Goal: Book appointment/travel/reservation

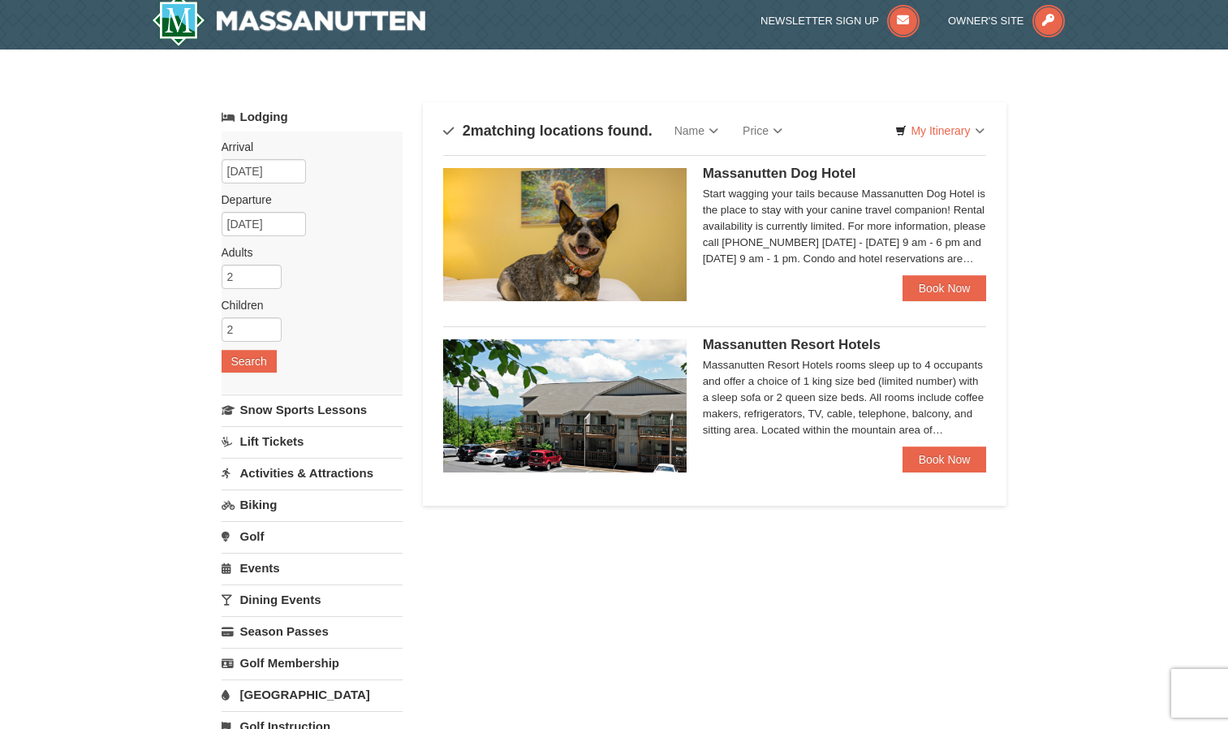
scroll to position [16, 0]
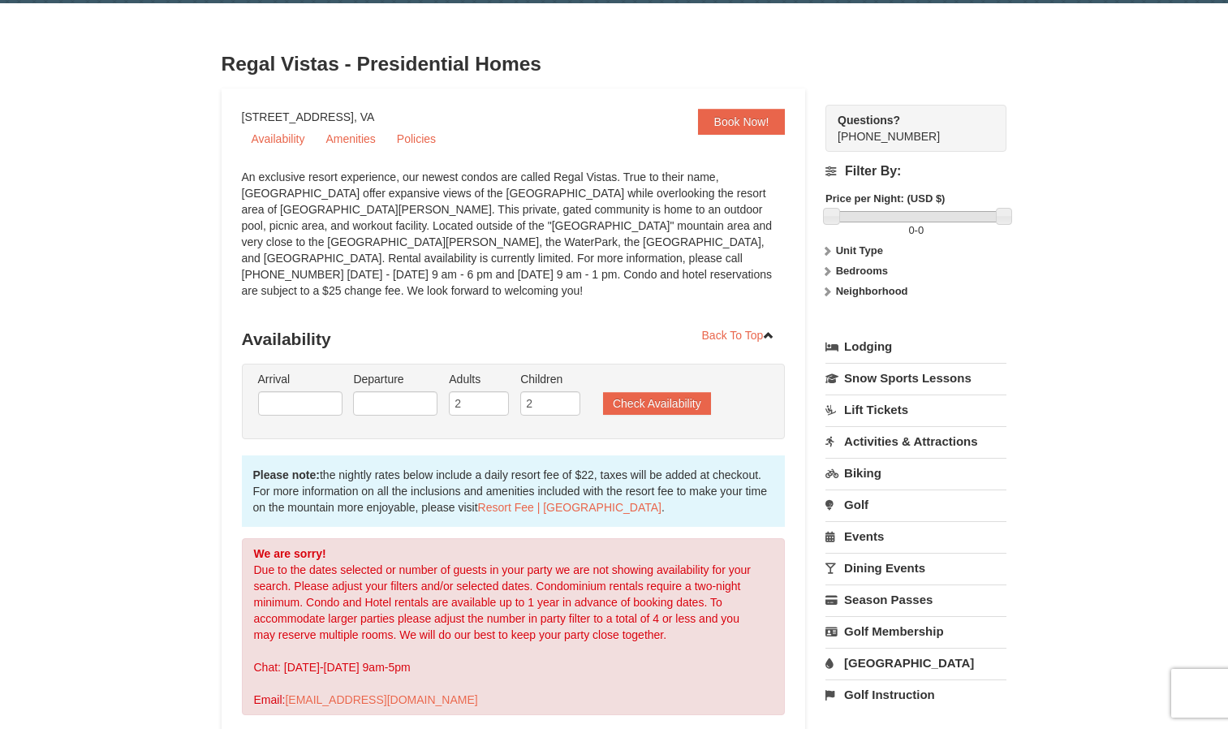
scroll to position [43, 0]
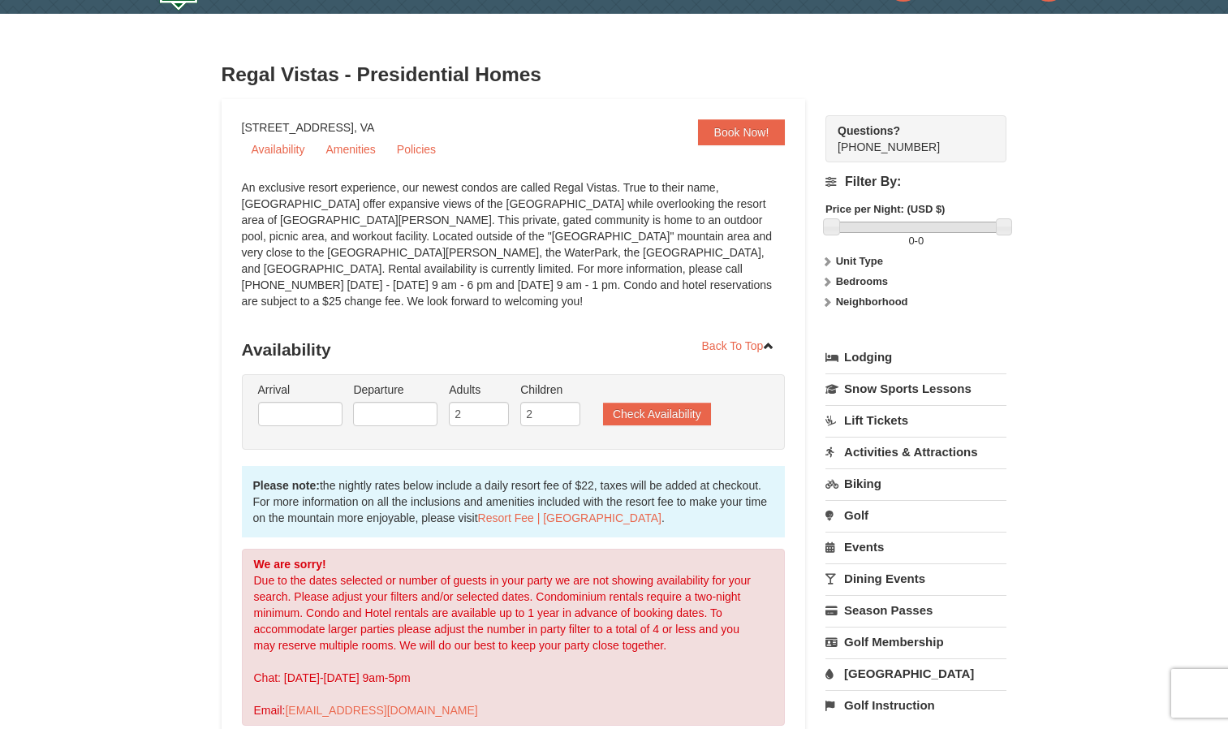
click at [881, 674] on link "[GEOGRAPHIC_DATA]" at bounding box center [916, 673] width 181 height 30
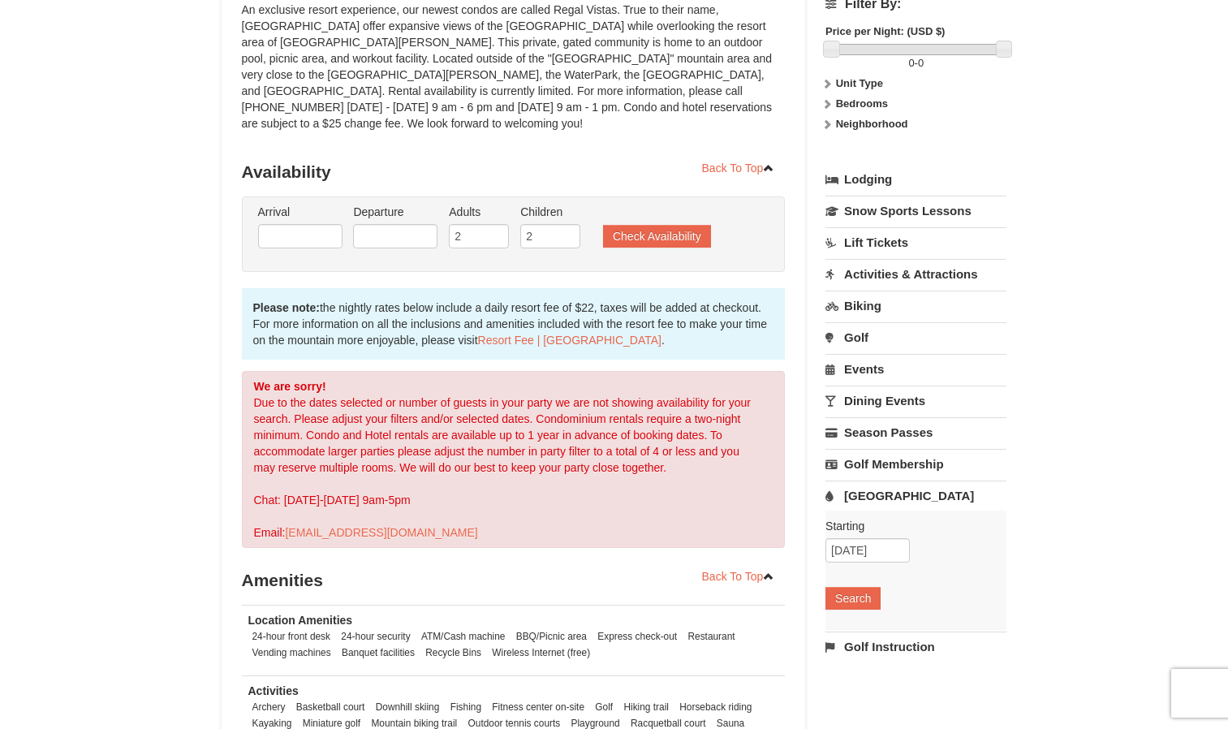
scroll to position [237, 0]
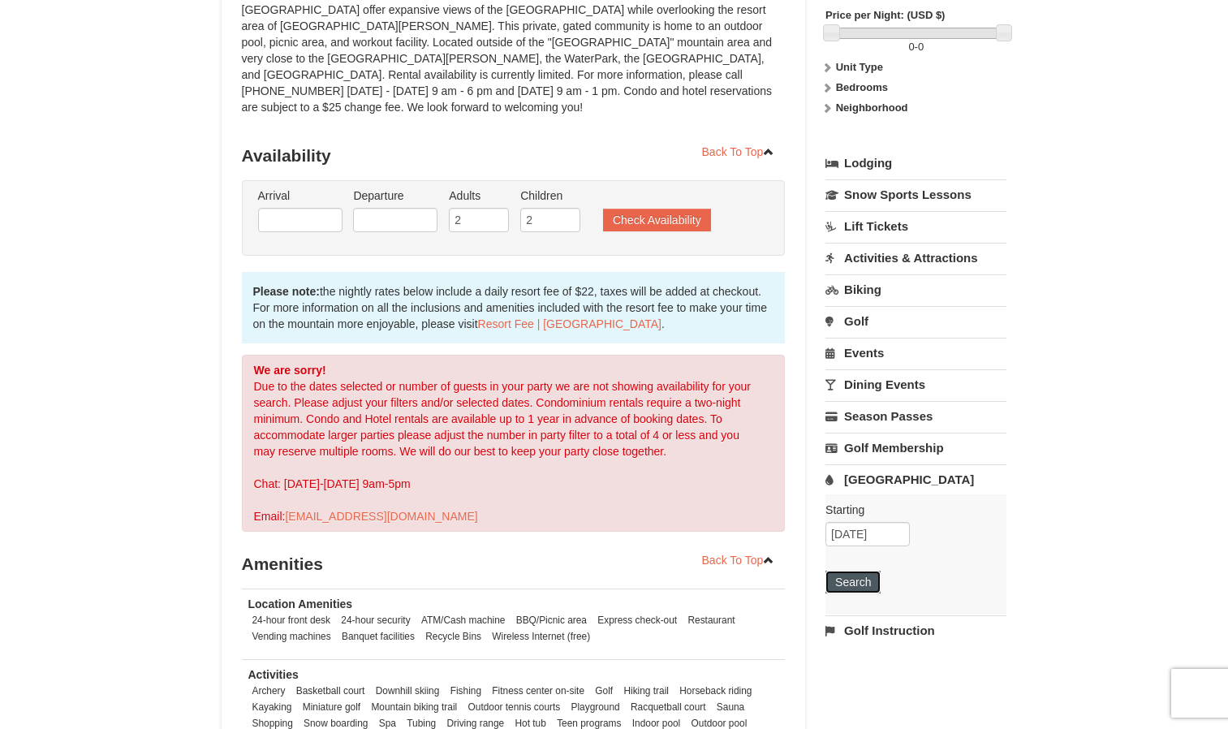
click at [871, 589] on button "Search" at bounding box center [853, 582] width 55 height 23
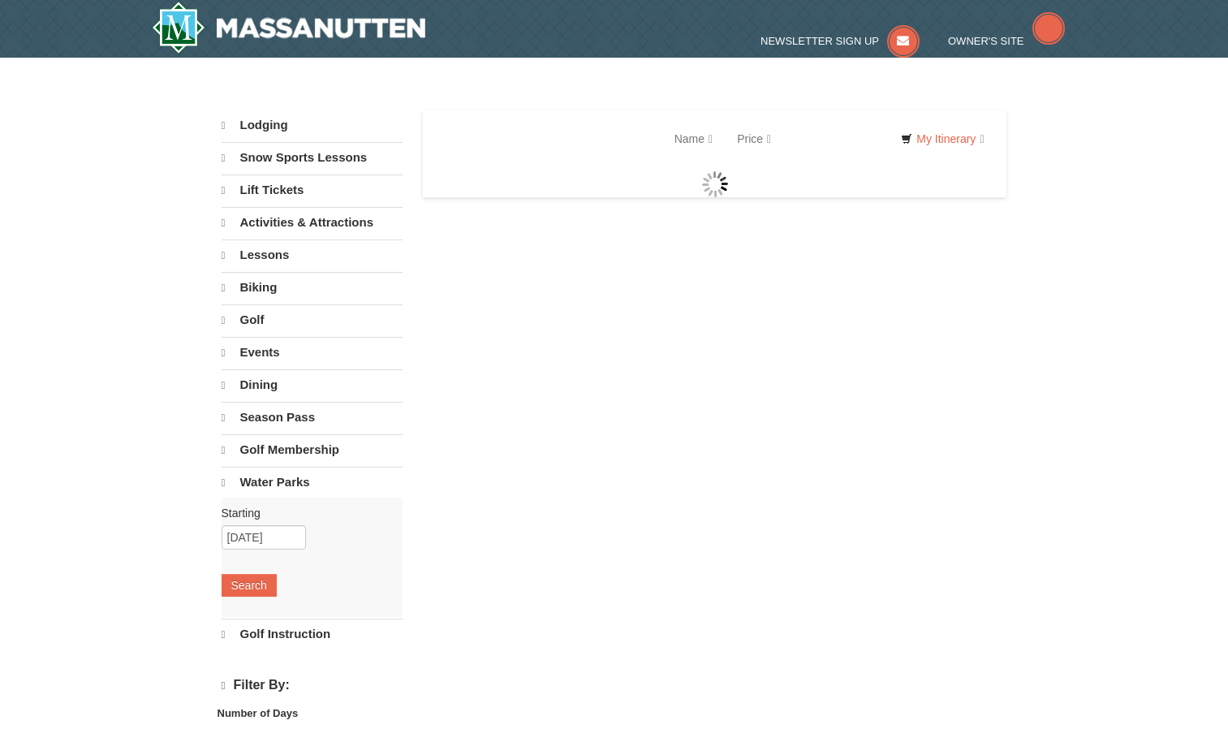
select select "9"
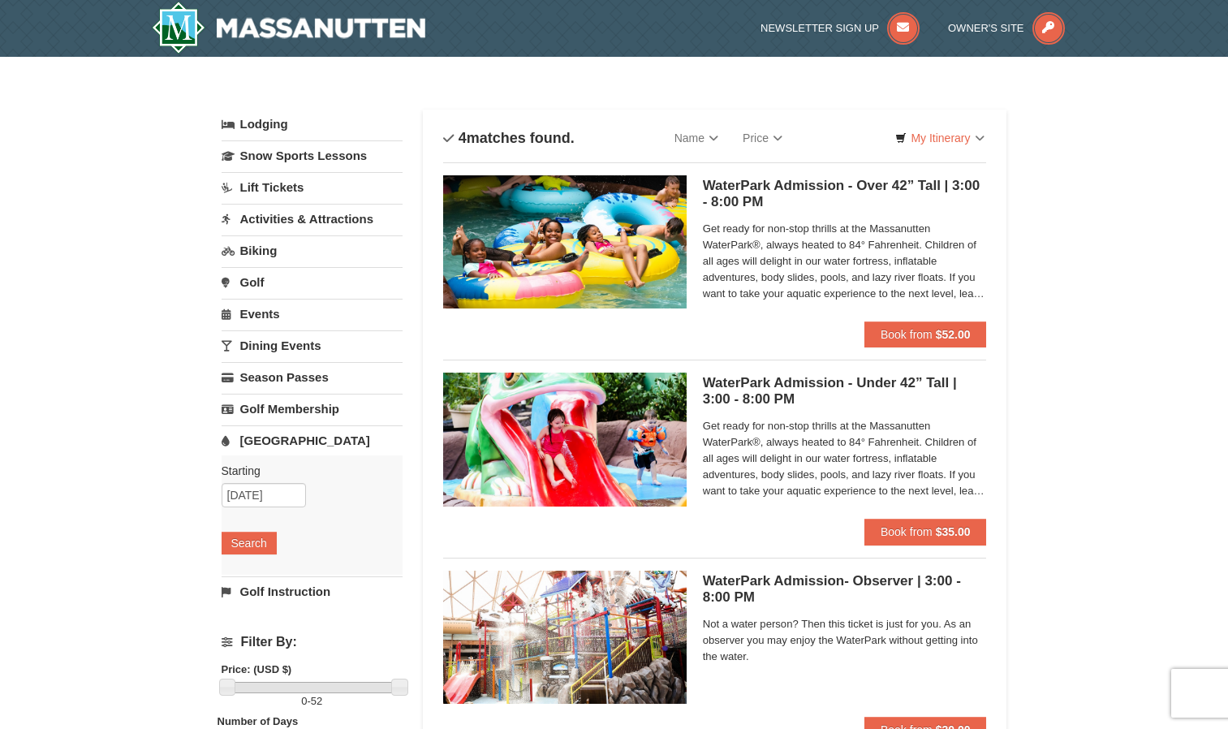
click at [871, 589] on h5 "WaterPark Admission- Observer | 3:00 - 8:00 PM Massanutten Indoor/Outdoor Water…" at bounding box center [845, 589] width 284 height 32
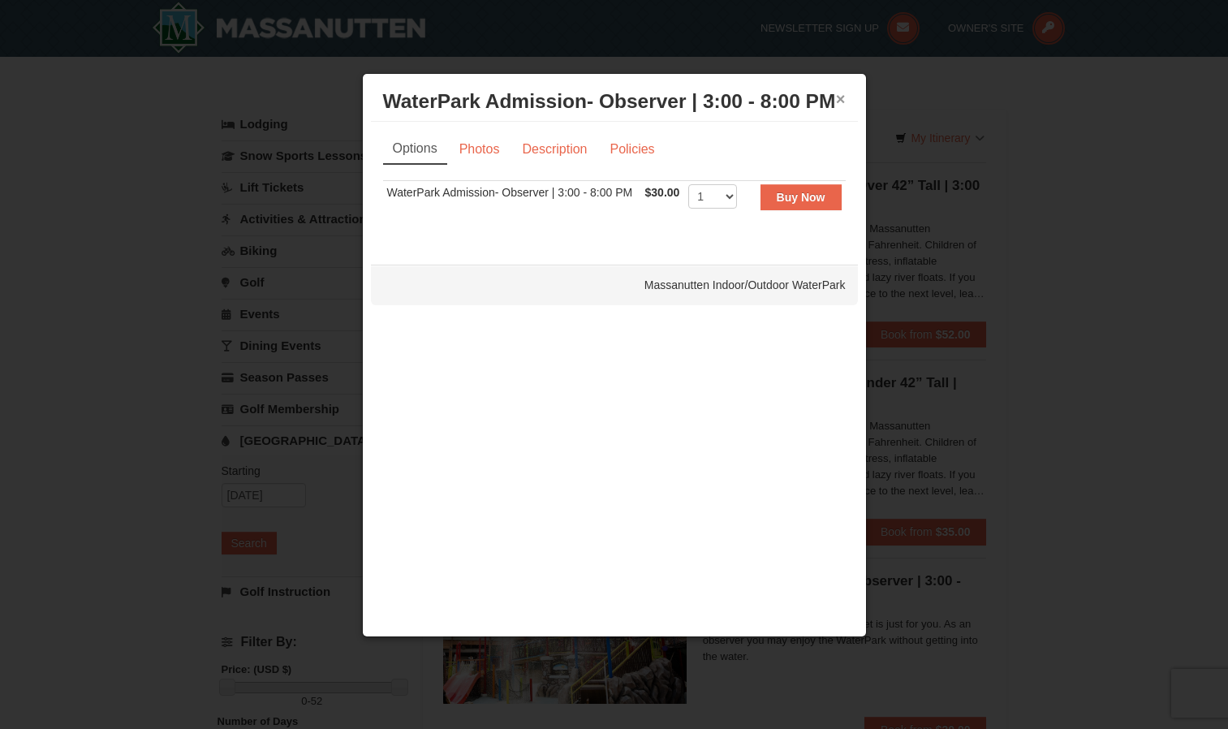
click at [843, 98] on button "×" at bounding box center [841, 99] width 10 height 16
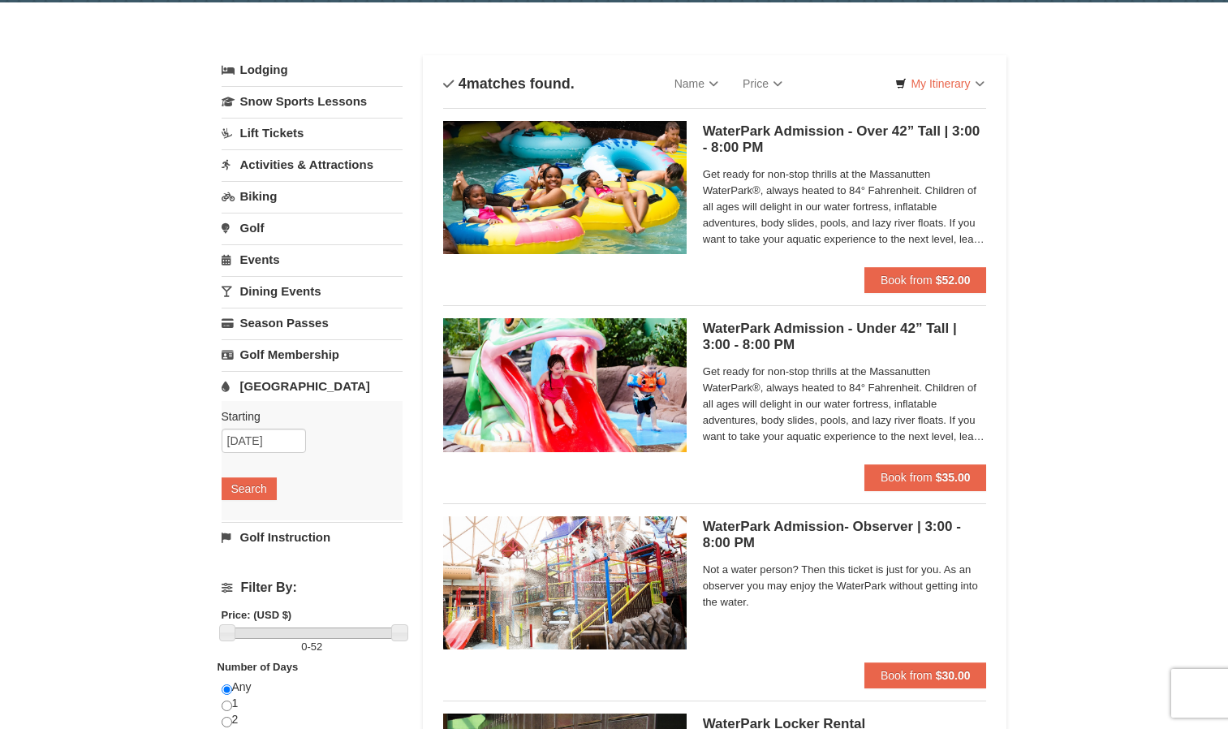
scroll to position [50, 0]
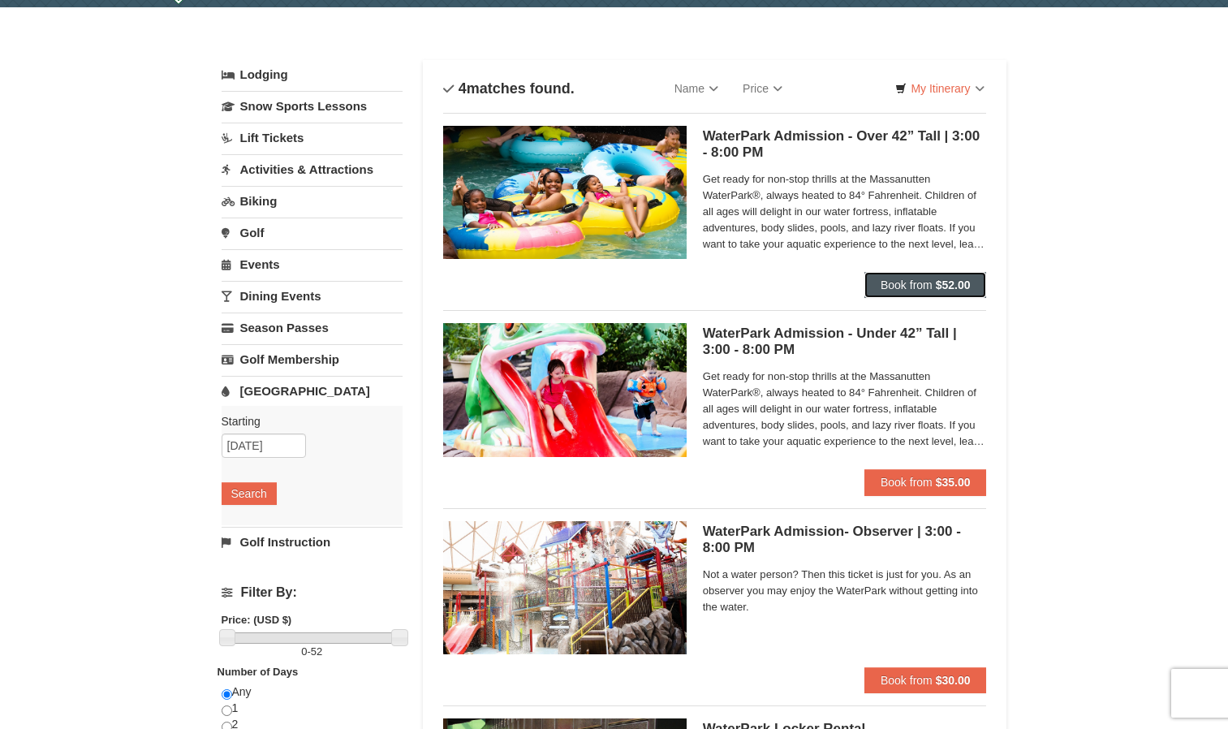
click at [956, 290] on strong "$52.00" at bounding box center [953, 284] width 35 height 13
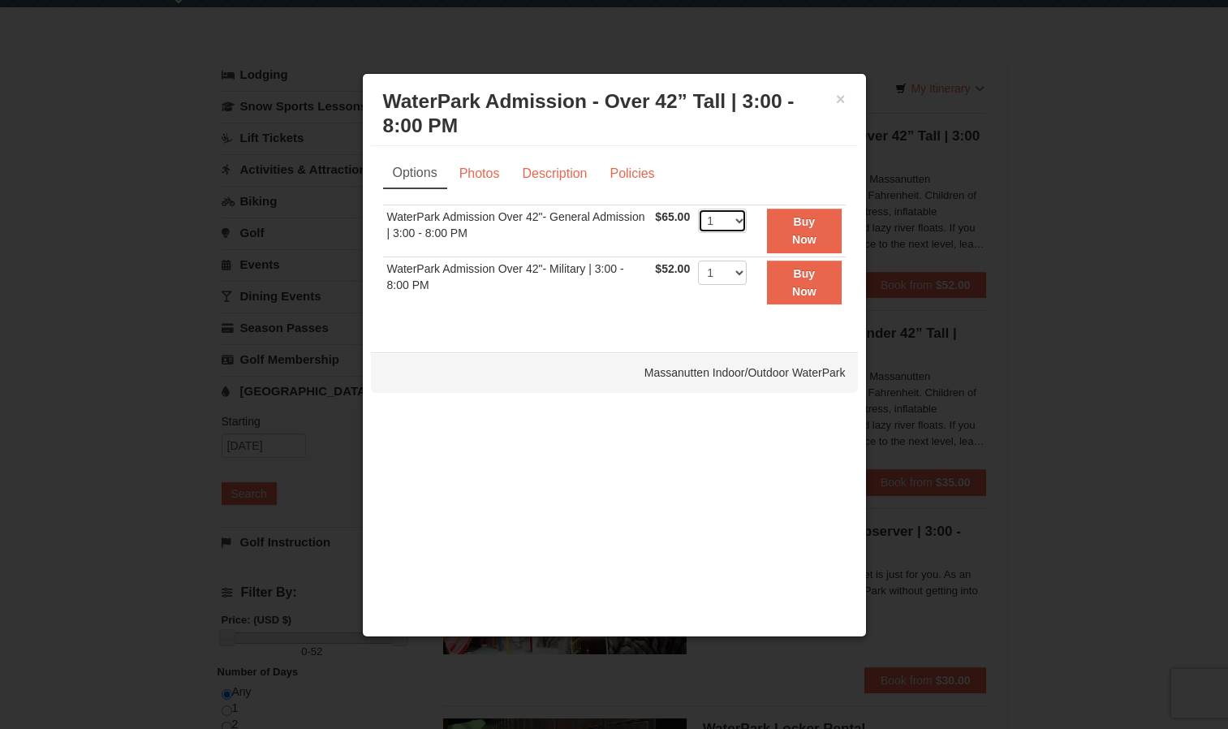
click at [742, 220] on select "1 2 3 4 5 6 7 8 9 10 11 12 13 14 15 16 17 18 19 20" at bounding box center [722, 221] width 49 height 24
select select "4"
click at [698, 209] on select "1 2 3 4 5 6 7 8 9 10 11 12 13 14 15 16 17 18 19 20" at bounding box center [722, 221] width 49 height 24
click at [800, 222] on strong "Buy Now" at bounding box center [804, 230] width 24 height 31
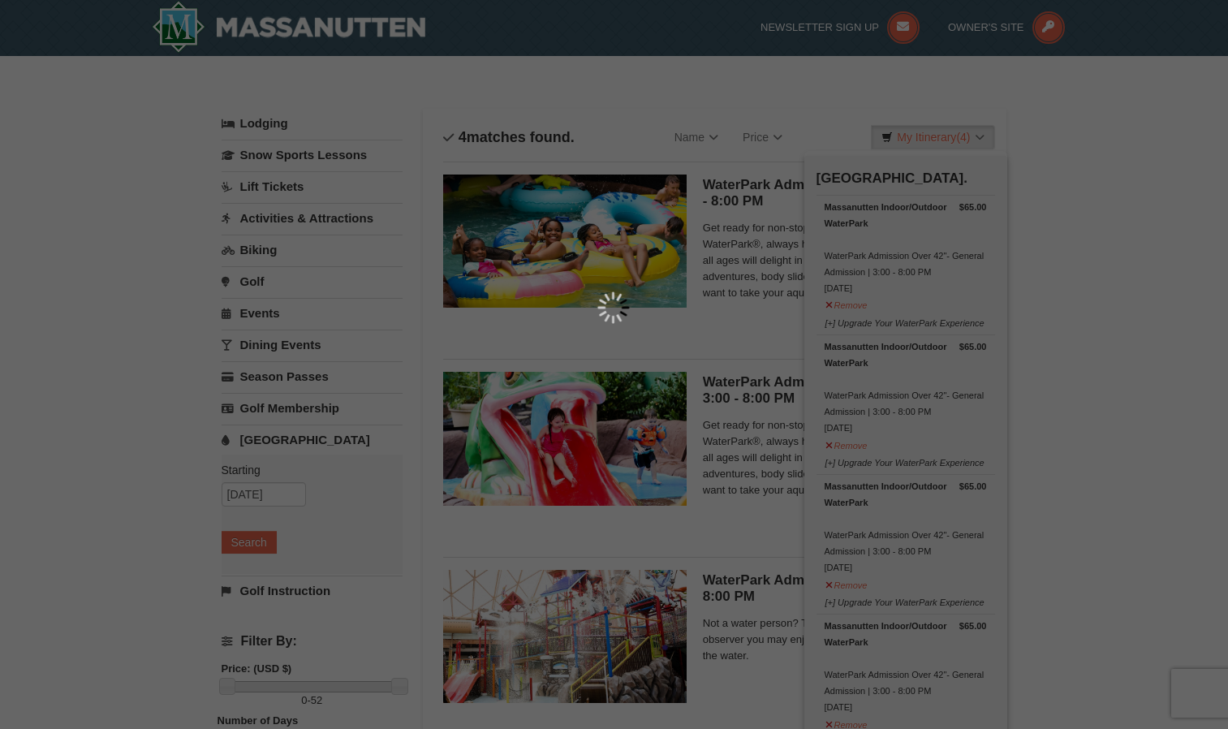
scroll to position [5, 0]
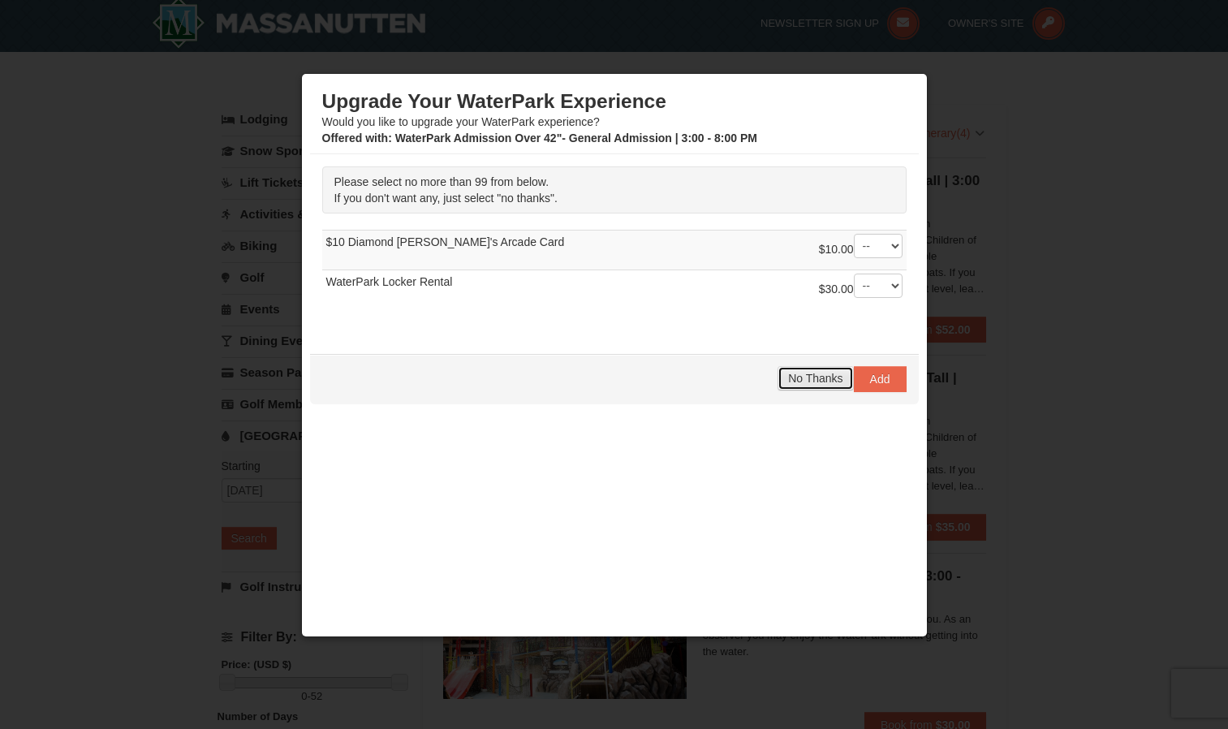
click at [816, 376] on span "No Thanks" at bounding box center [815, 378] width 54 height 13
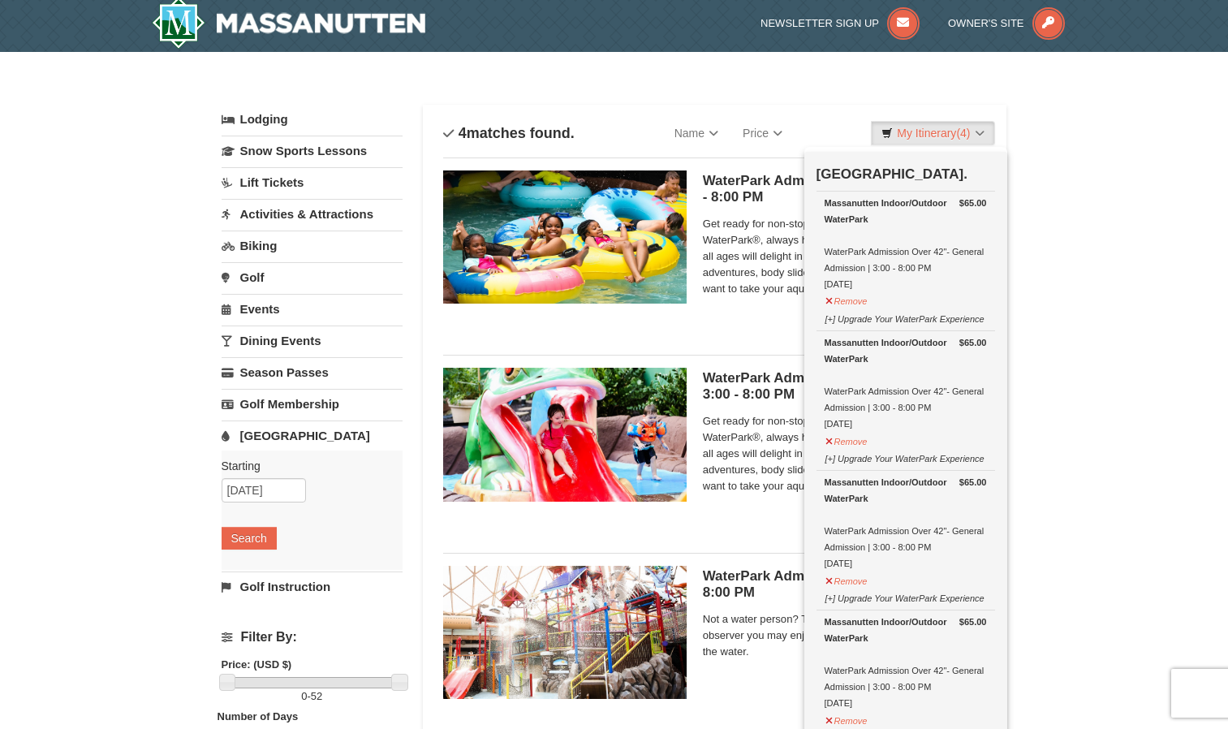
click at [279, 220] on link "Activities & Attractions" at bounding box center [312, 214] width 181 height 30
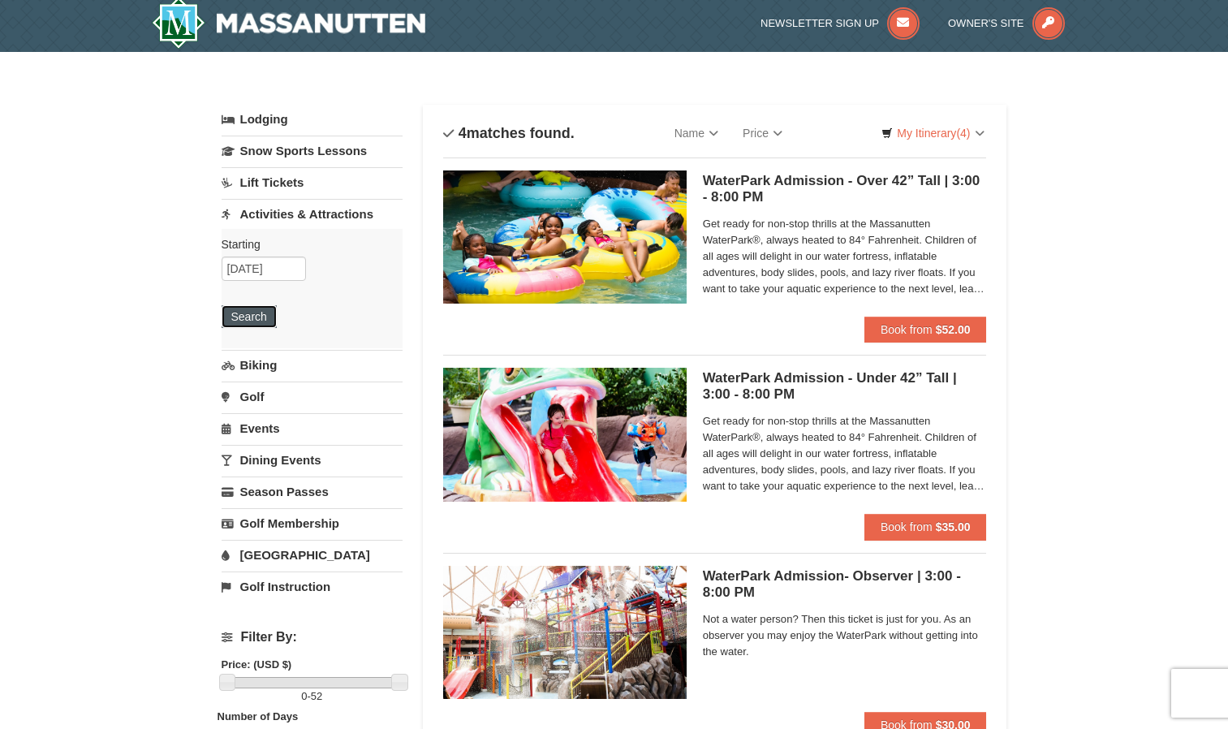
click at [261, 312] on button "Search" at bounding box center [249, 316] width 55 height 23
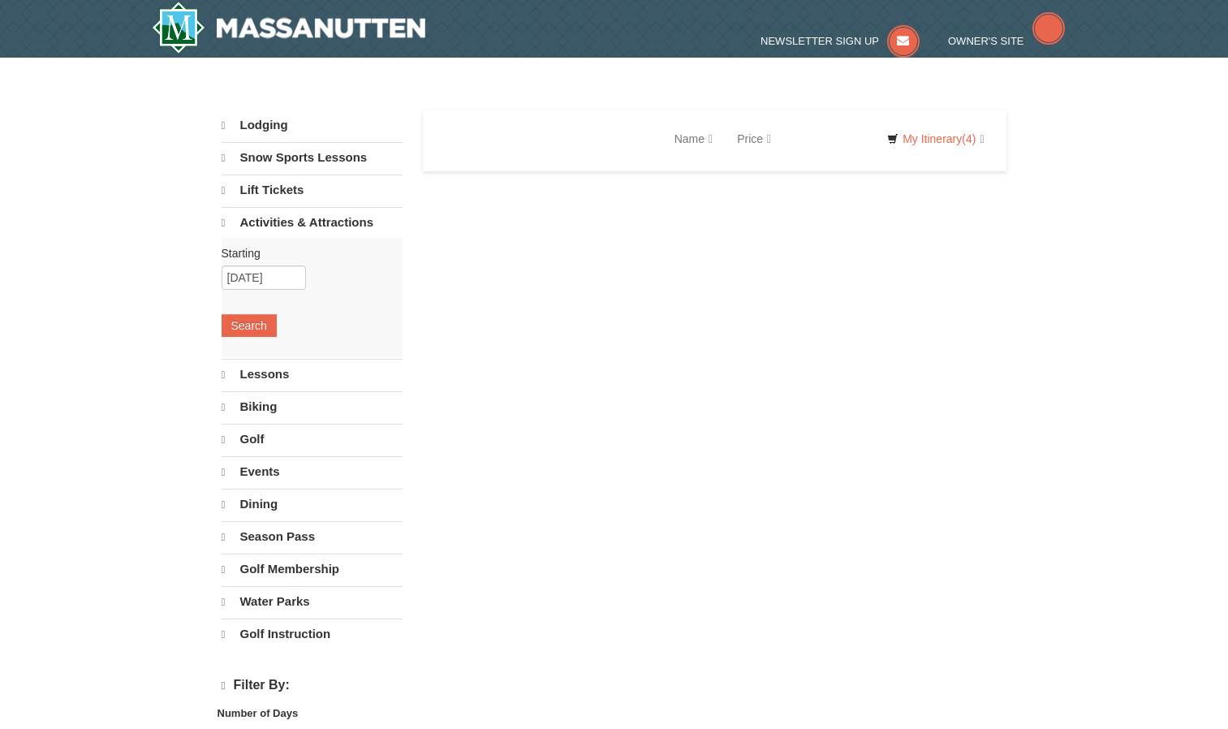
select select "9"
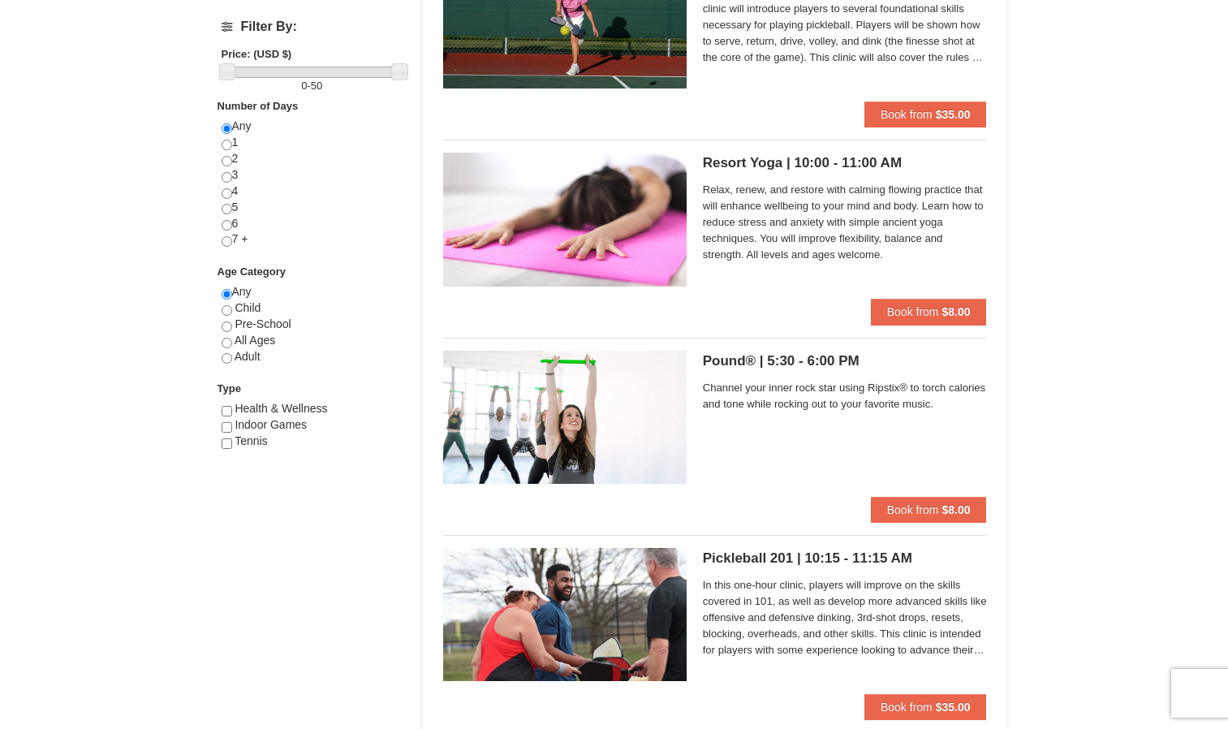
scroll to position [619, 0]
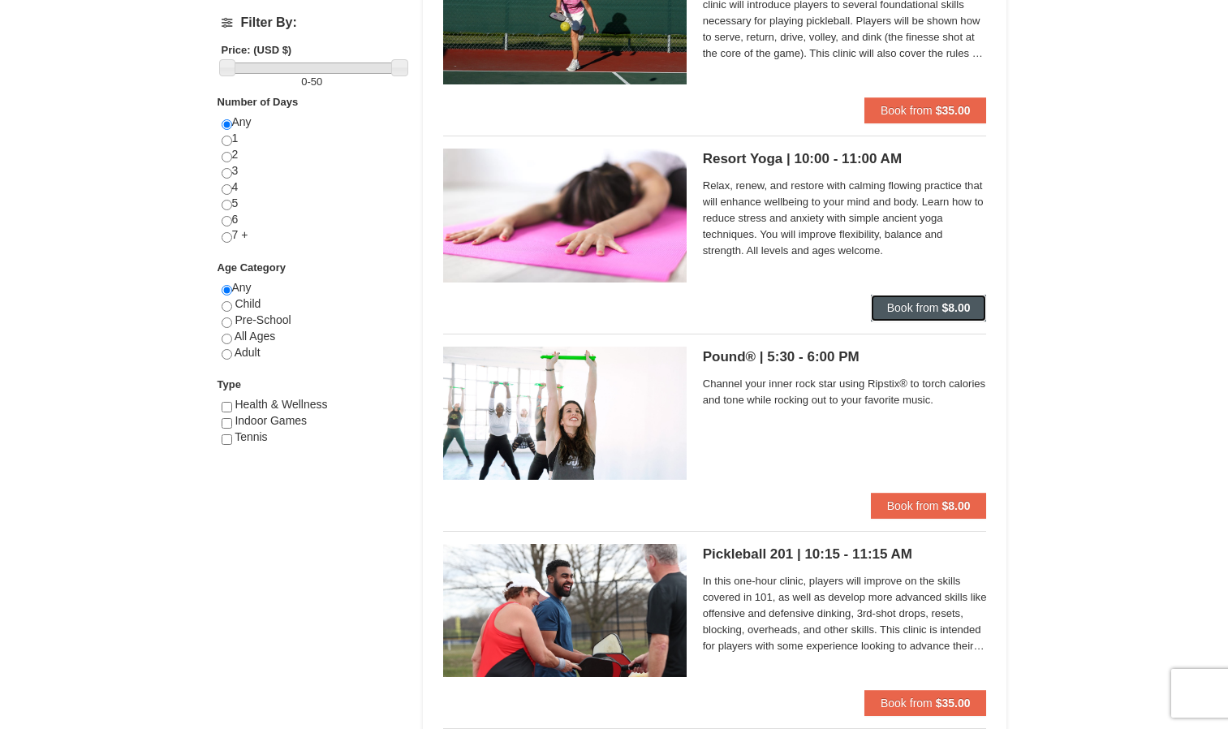
click at [948, 307] on strong "$8.00" at bounding box center [956, 307] width 28 height 13
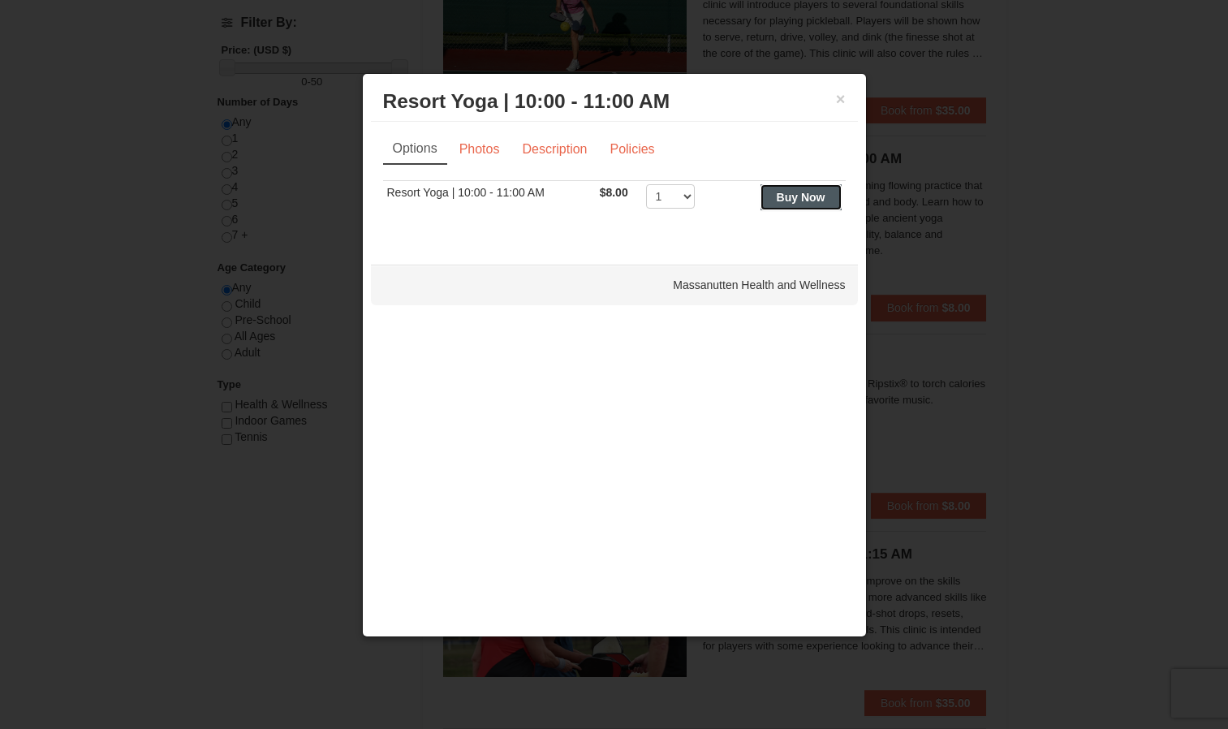
click at [813, 207] on button "Buy Now" at bounding box center [801, 197] width 81 height 26
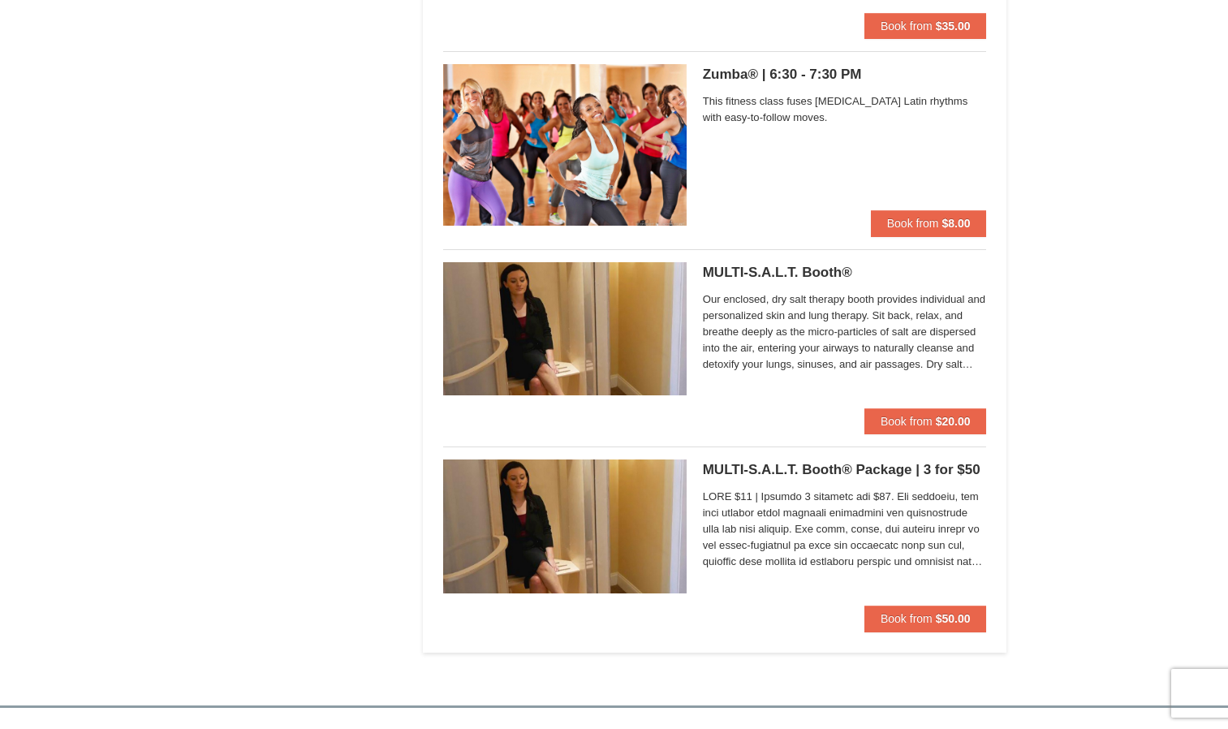
scroll to position [1305, 0]
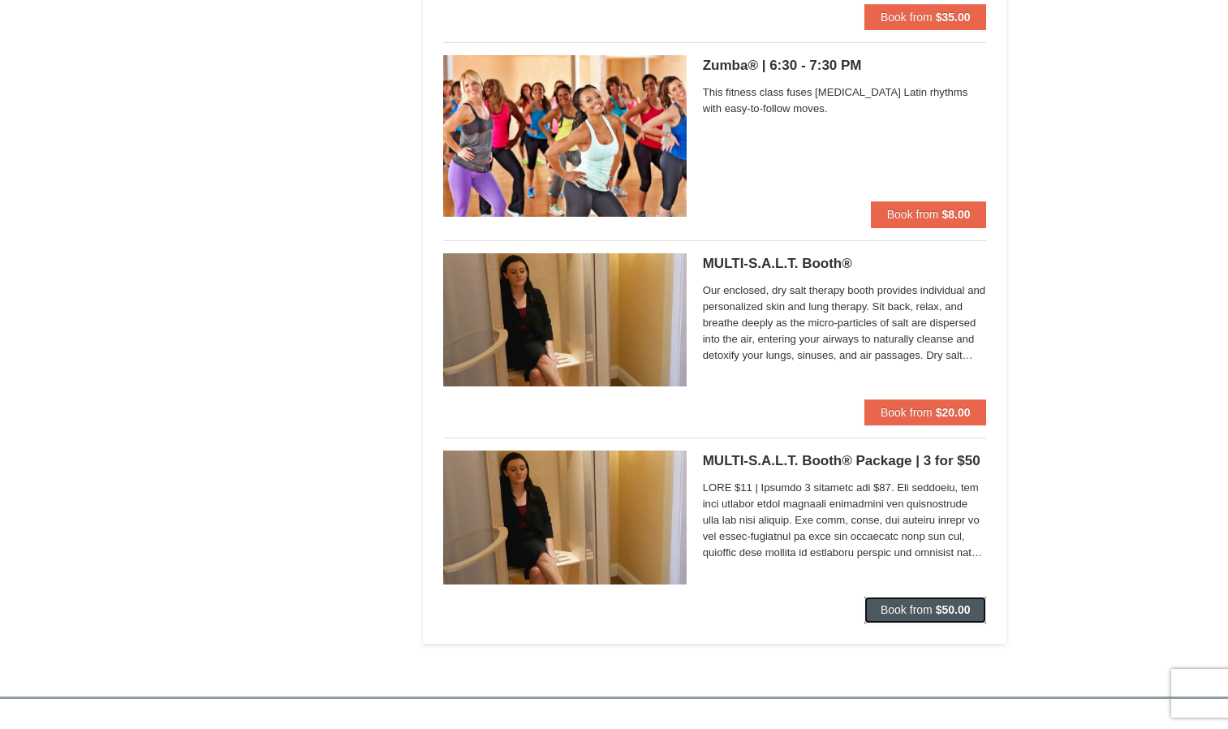
click at [934, 610] on button "Book from $50.00" at bounding box center [926, 610] width 123 height 26
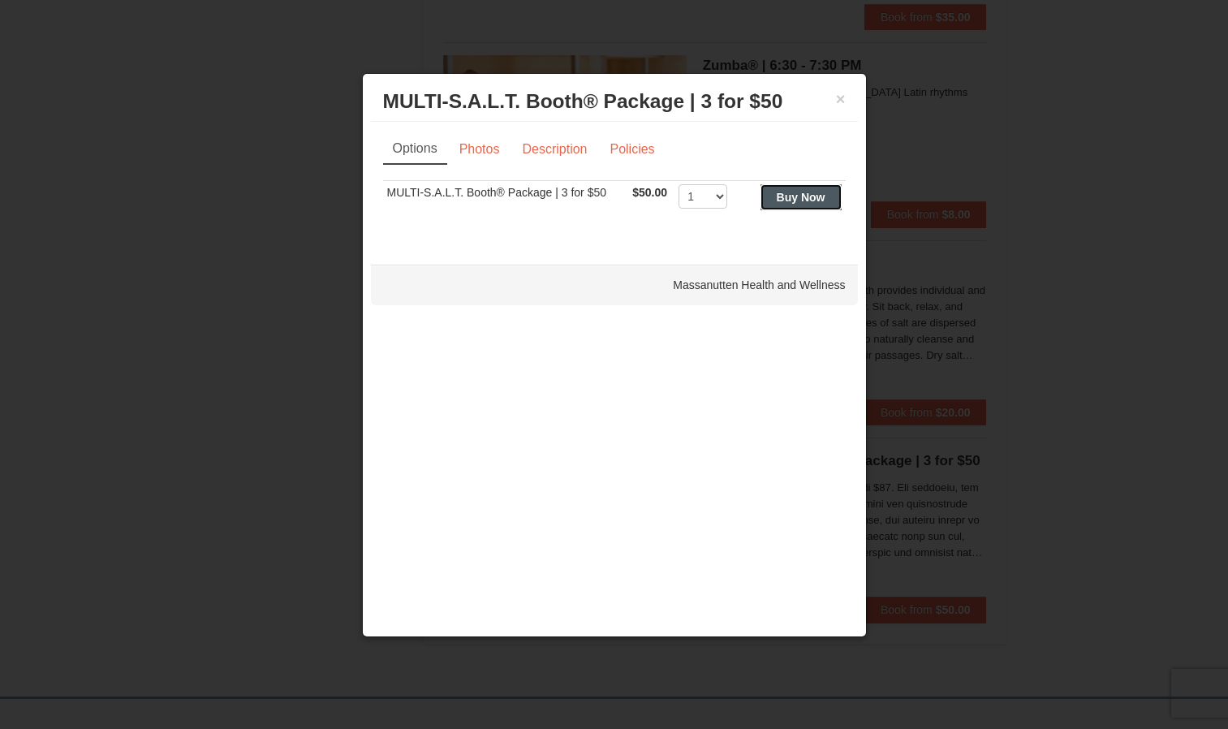
click at [819, 202] on strong "Buy Now" at bounding box center [801, 197] width 49 height 13
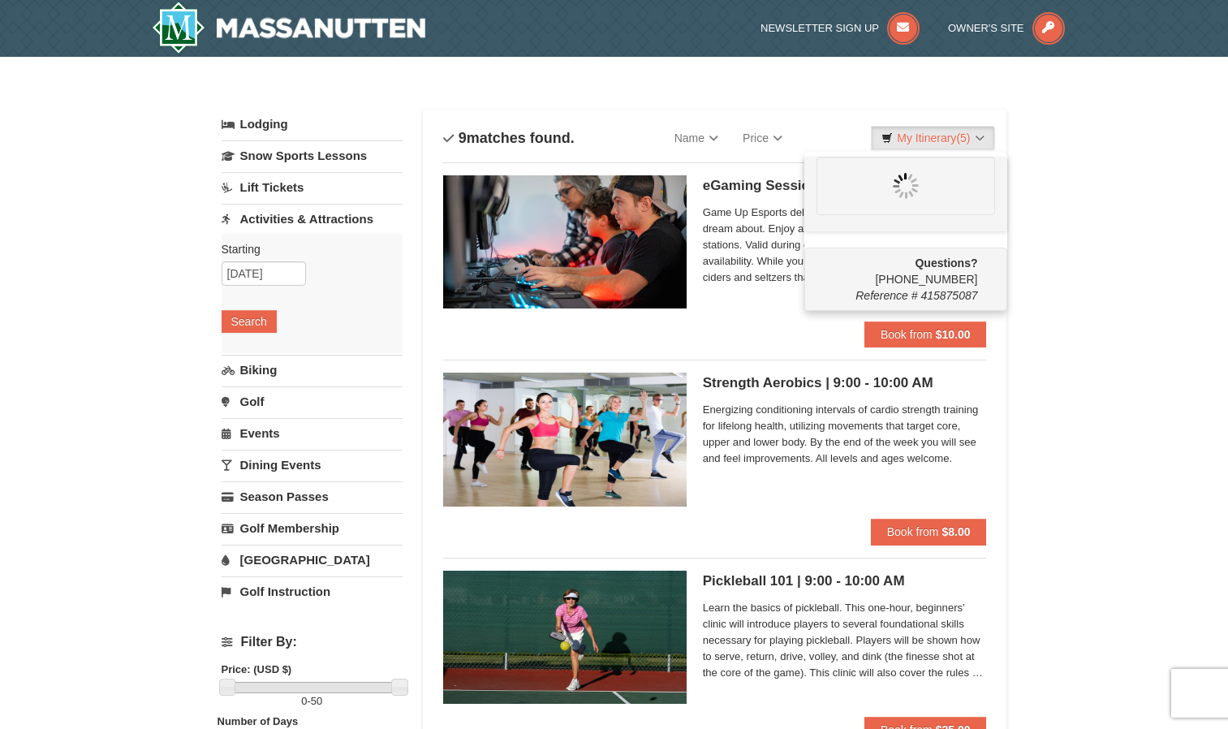
scroll to position [5, 0]
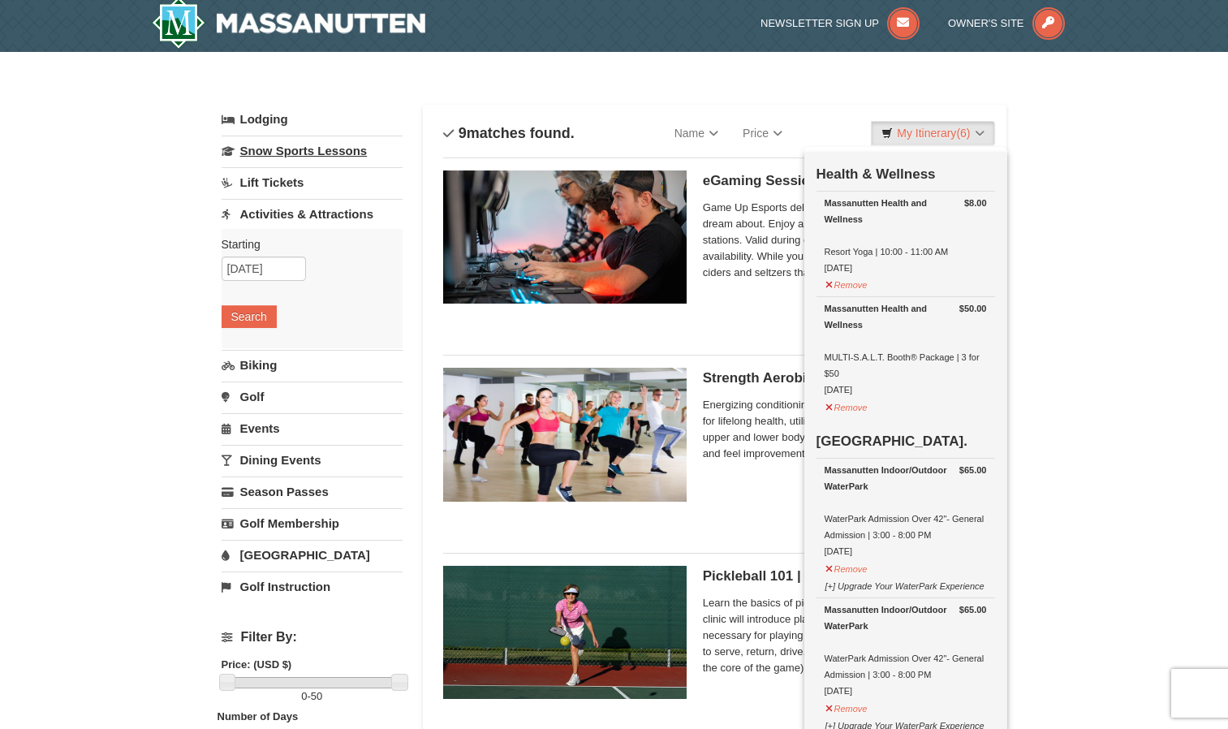
click at [279, 149] on link "Snow Sports Lessons" at bounding box center [312, 151] width 181 height 30
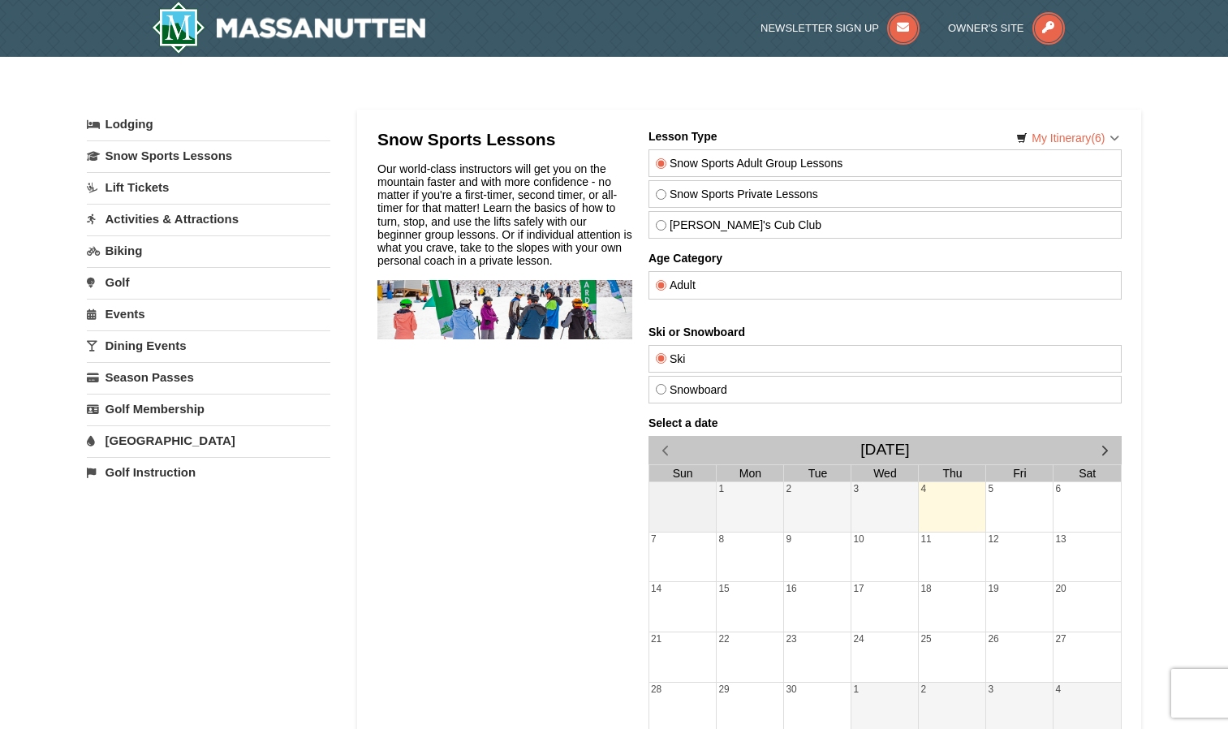
click at [145, 187] on link "Lift Tickets" at bounding box center [209, 187] width 244 height 30
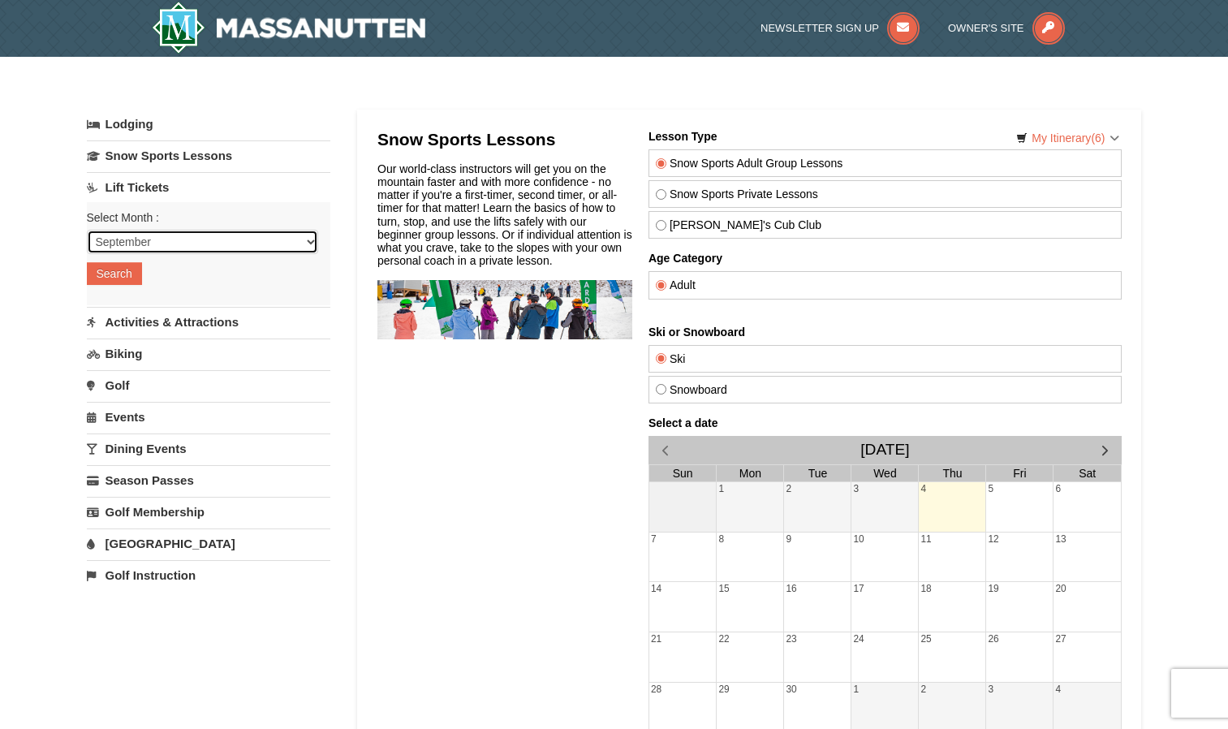
click at [150, 246] on select "September October November December January February March April May June July …" at bounding box center [202, 242] width 231 height 24
select select "12"
click at [87, 230] on select "September October November December January February March April May June July …" at bounding box center [202, 242] width 231 height 24
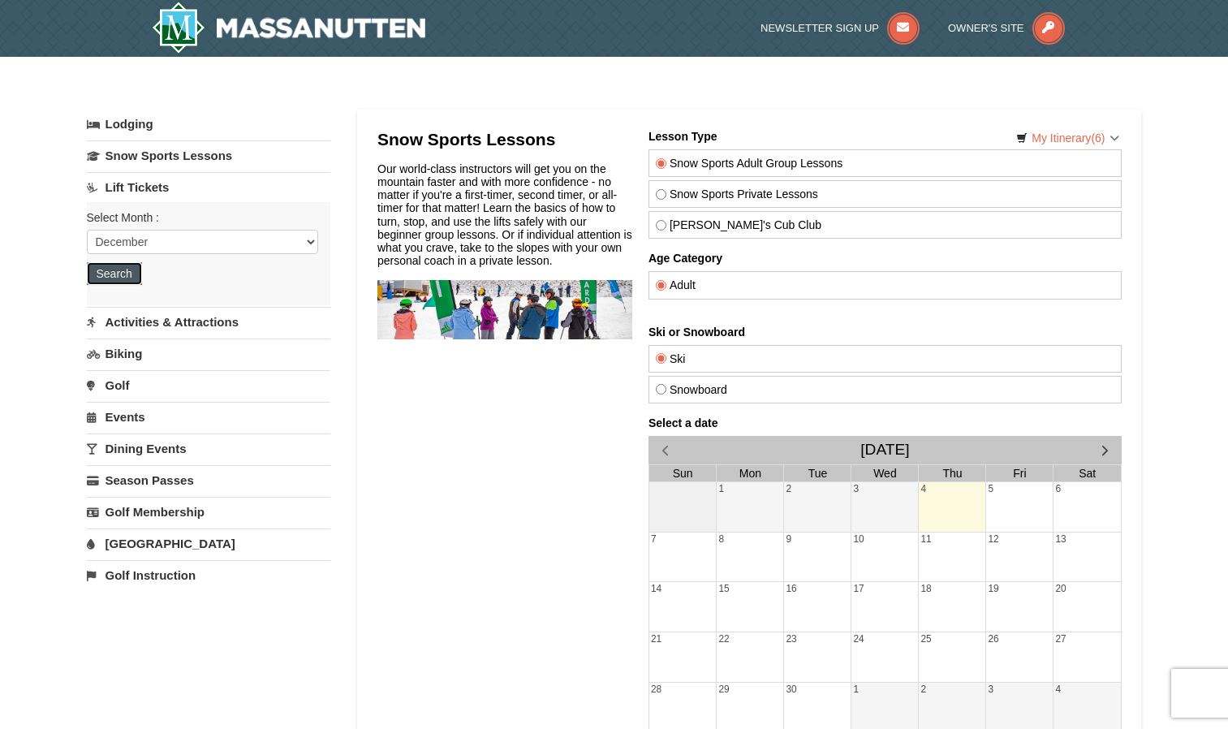
click at [126, 270] on button "Search" at bounding box center [114, 273] width 55 height 23
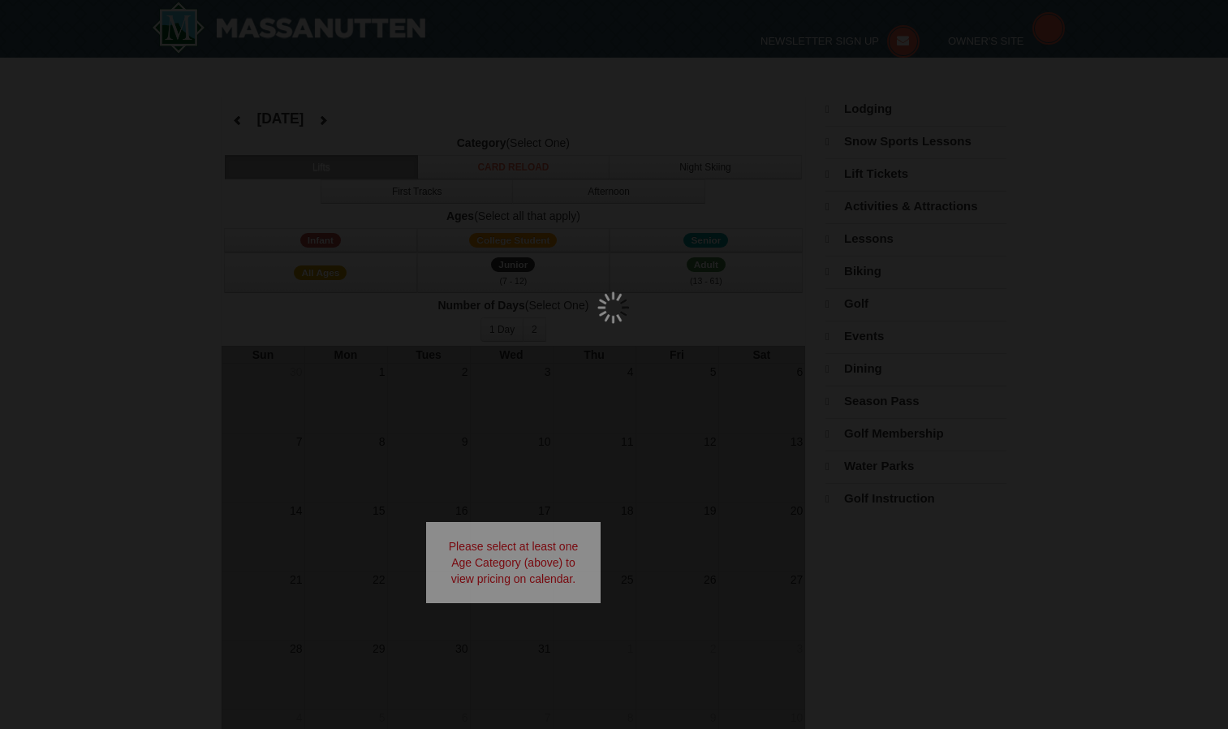
select select "12"
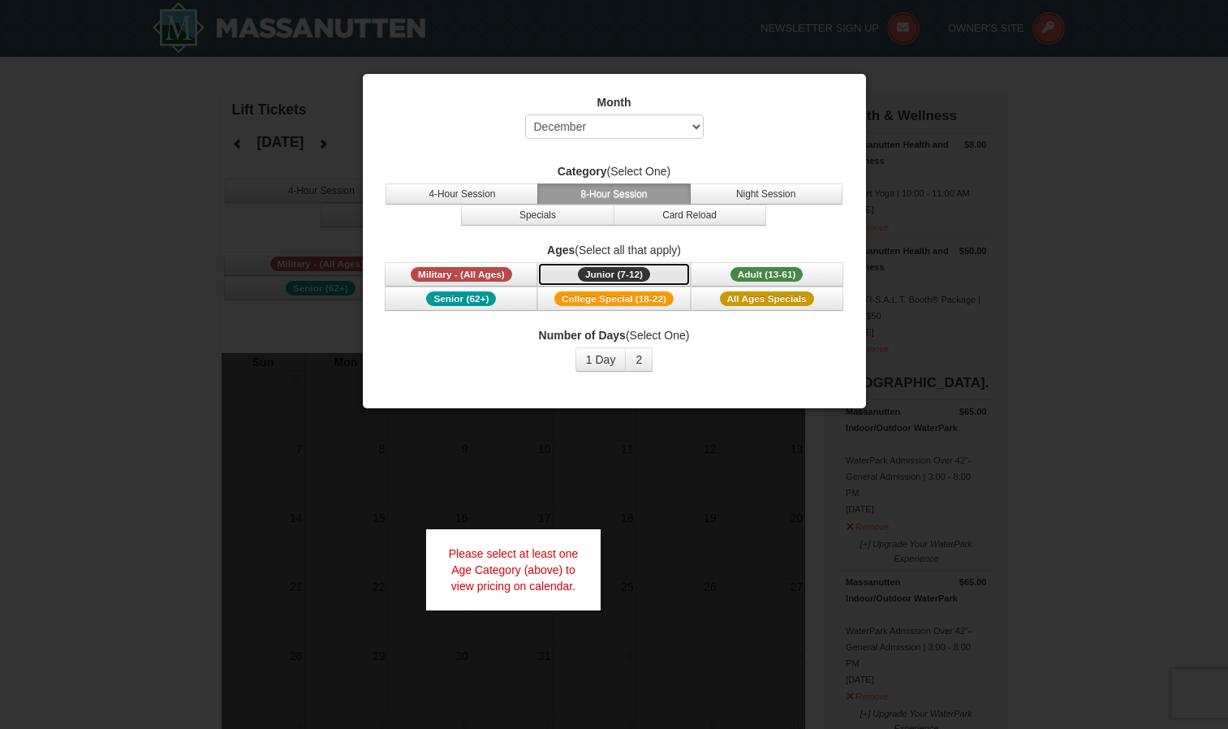
click at [671, 278] on button "Junior (7-12) (7 - 12)" at bounding box center [613, 274] width 153 height 24
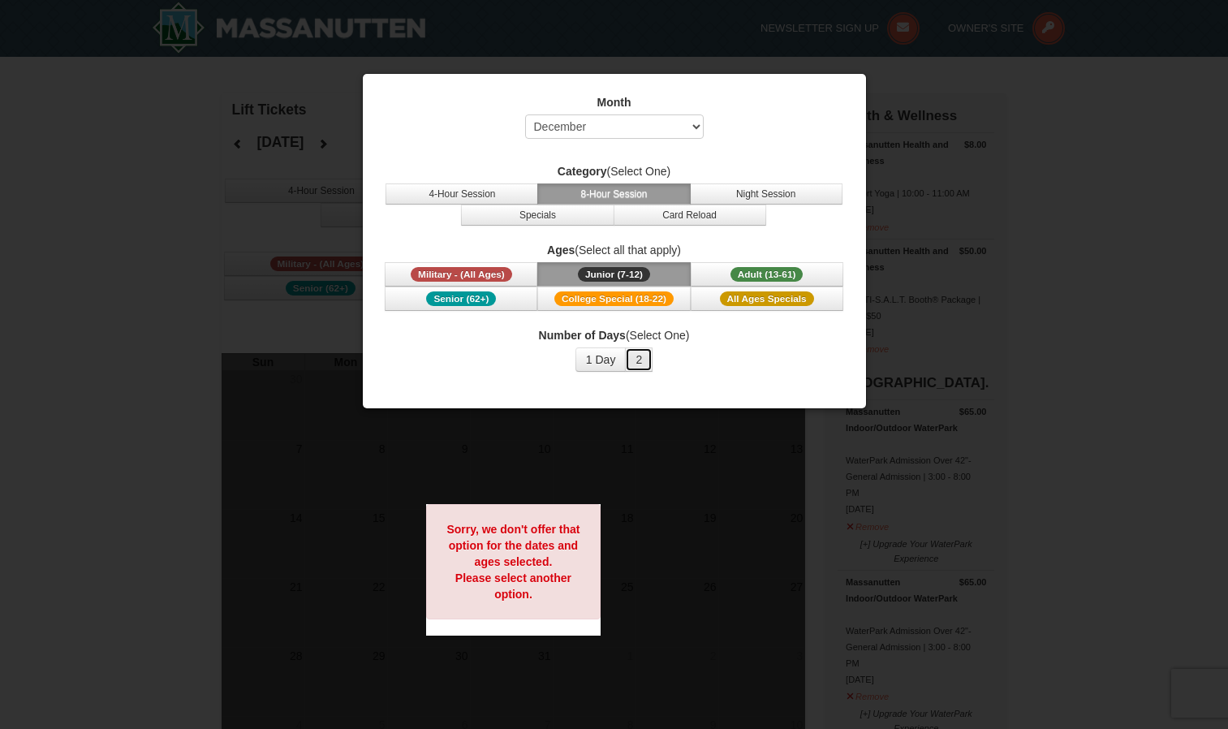
click at [632, 356] on button "2" at bounding box center [639, 359] width 28 height 24
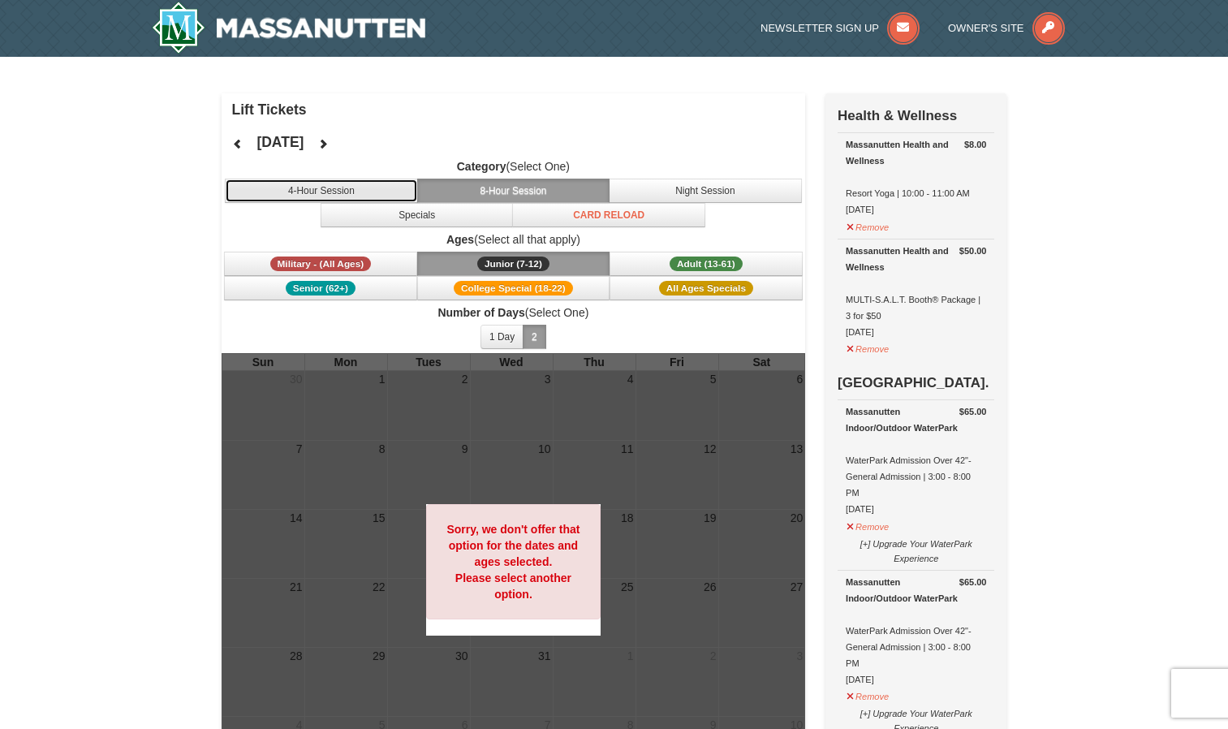
click at [353, 191] on button "4-Hour Session" at bounding box center [321, 191] width 193 height 24
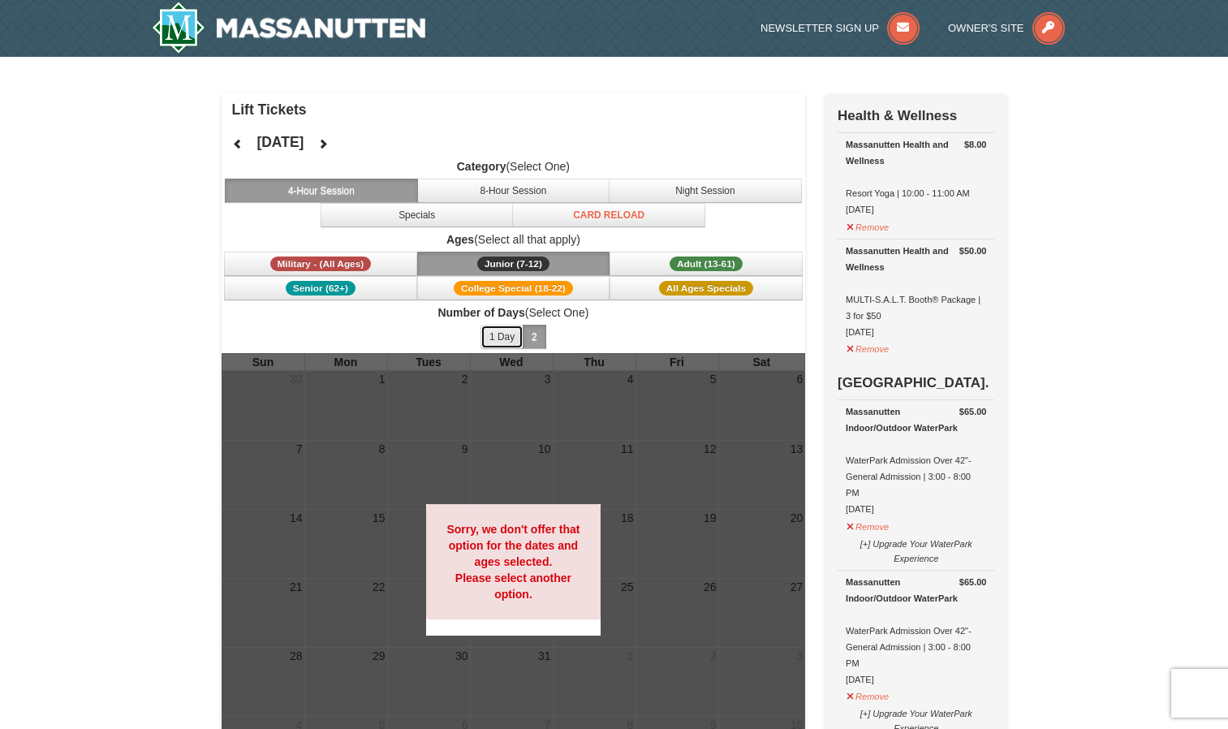
click at [502, 334] on button "1 Day" at bounding box center [502, 337] width 43 height 24
click at [471, 222] on button "Specials" at bounding box center [417, 215] width 193 height 24
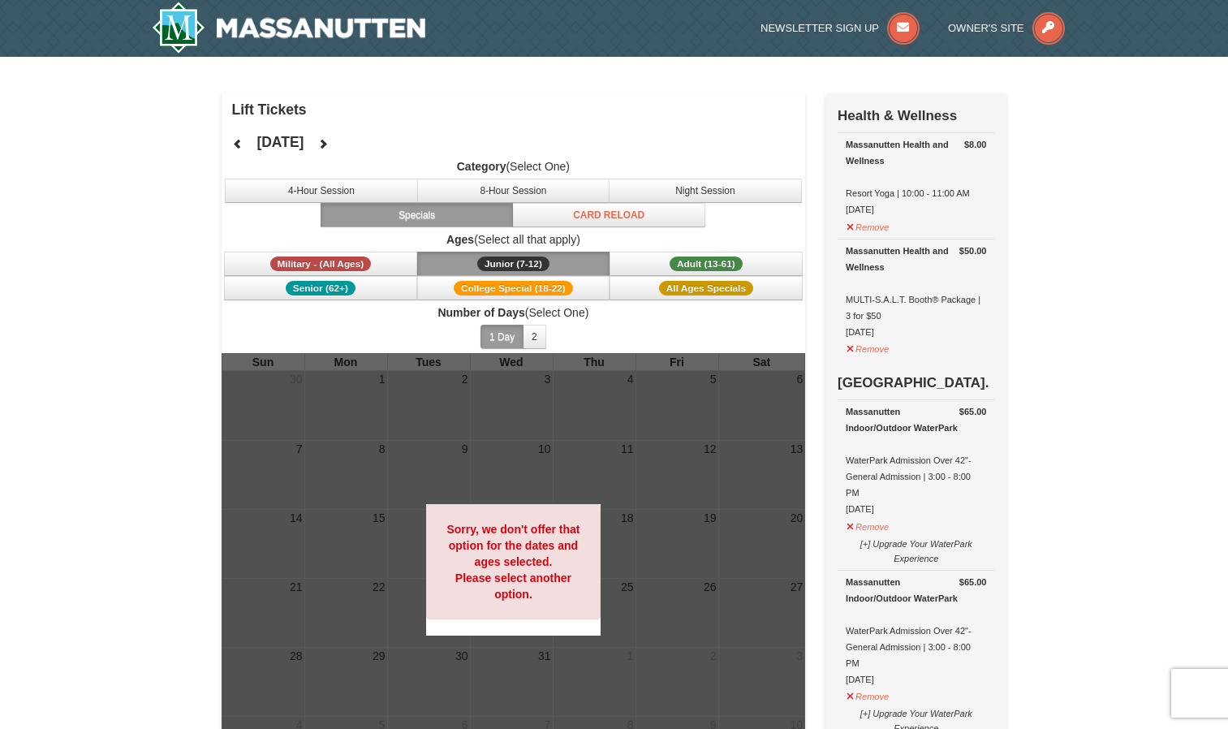
click at [474, 223] on button "Specials" at bounding box center [417, 215] width 193 height 24
click at [677, 261] on span "Adult (13-61)" at bounding box center [706, 264] width 73 height 15
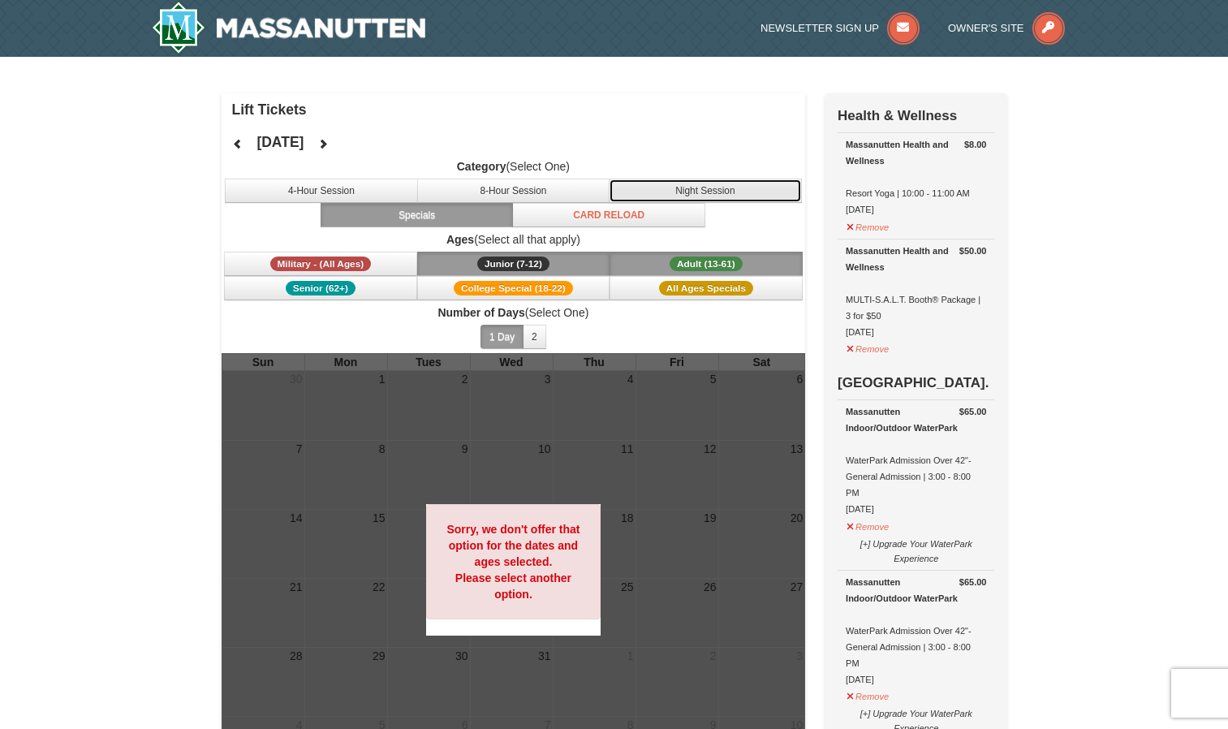
click at [659, 185] on button "Night Session" at bounding box center [705, 191] width 193 height 24
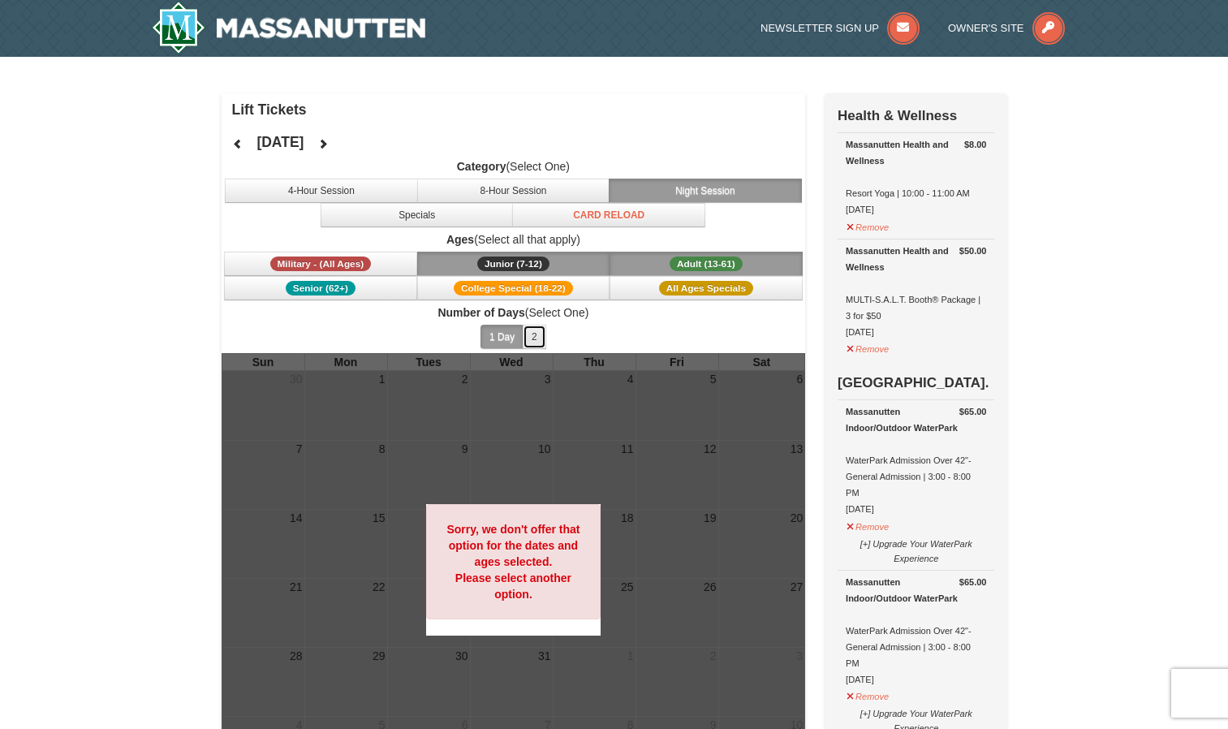
click at [542, 335] on button "2" at bounding box center [535, 337] width 24 height 24
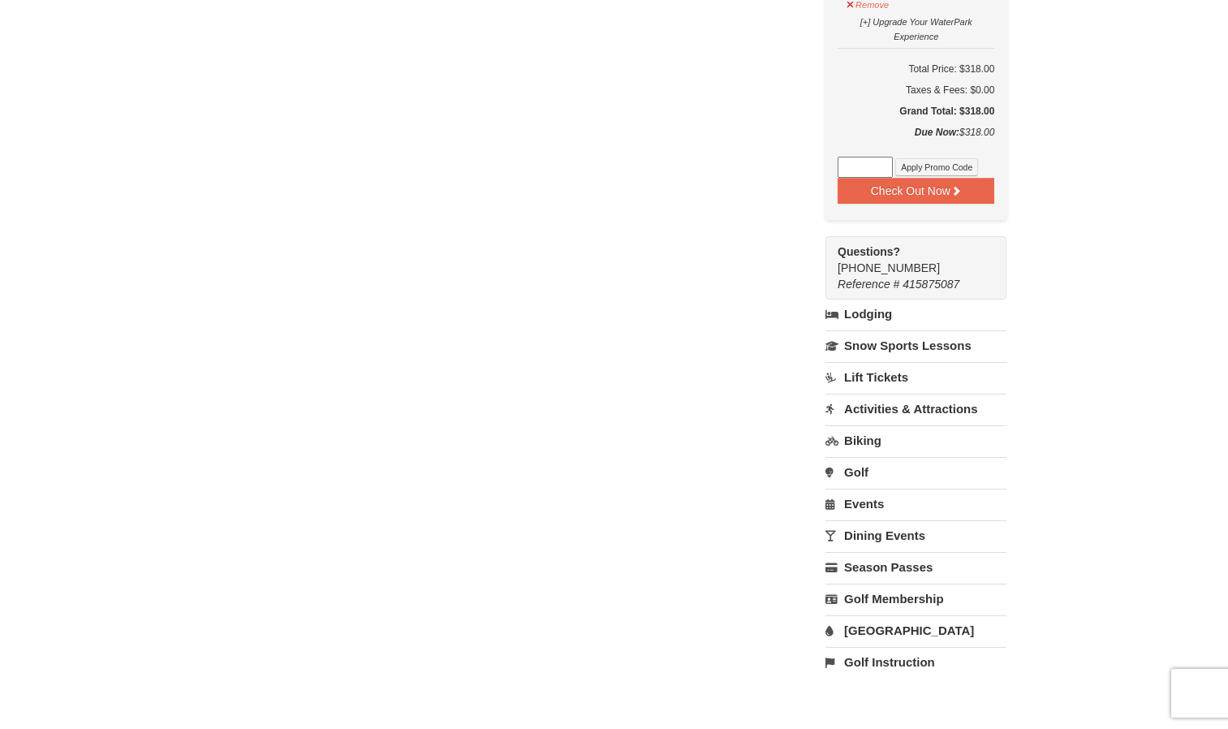
scroll to position [1055, 0]
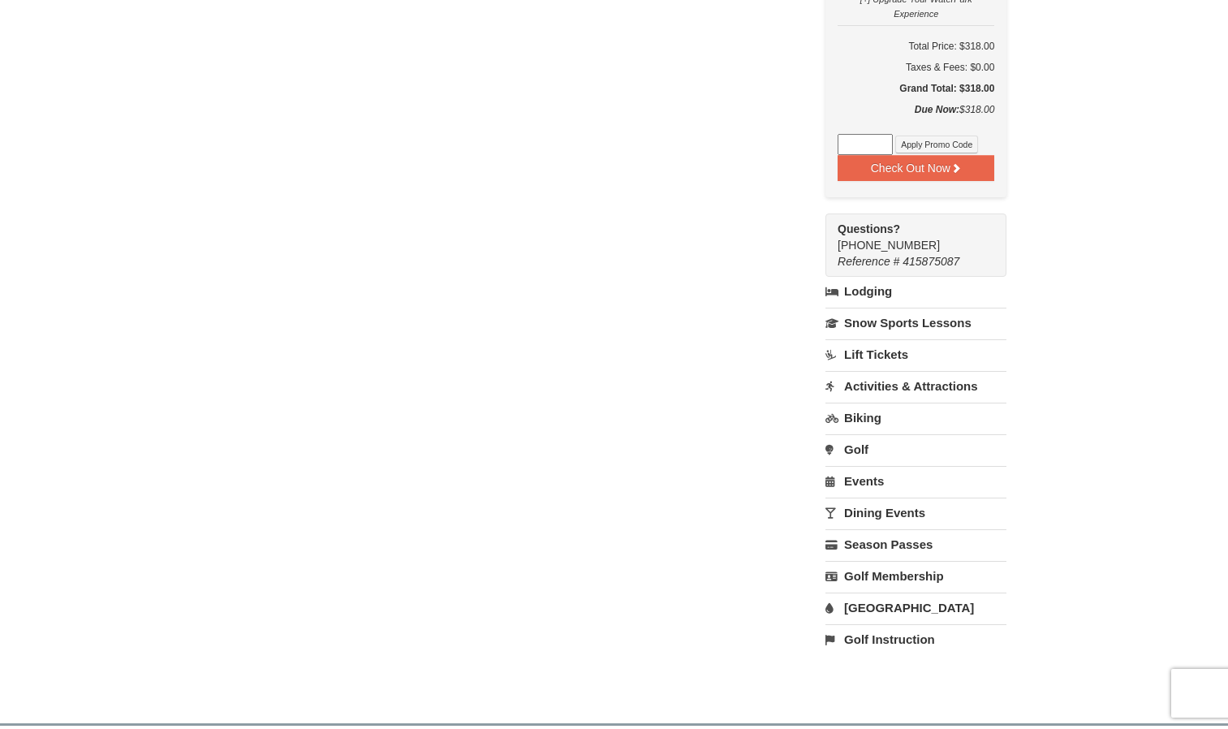
click at [866, 488] on link "Events" at bounding box center [916, 481] width 181 height 30
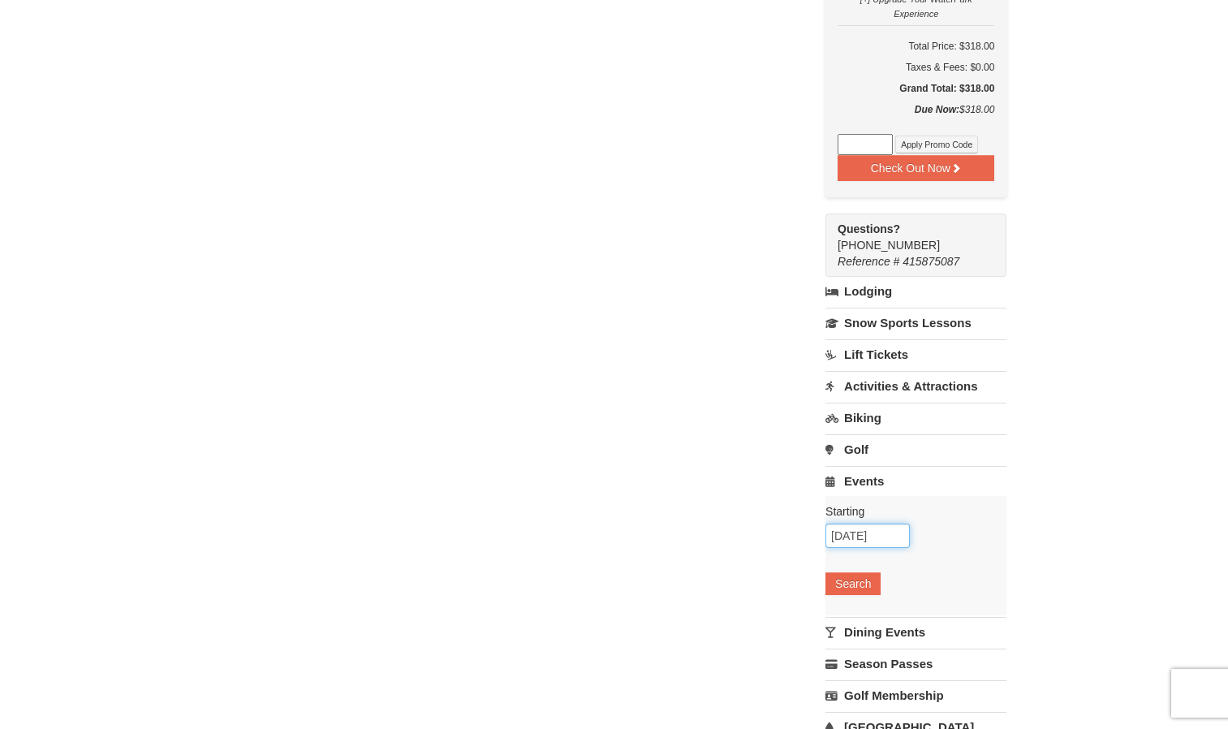
click at [864, 534] on input "09/04/2025" at bounding box center [868, 536] width 84 height 24
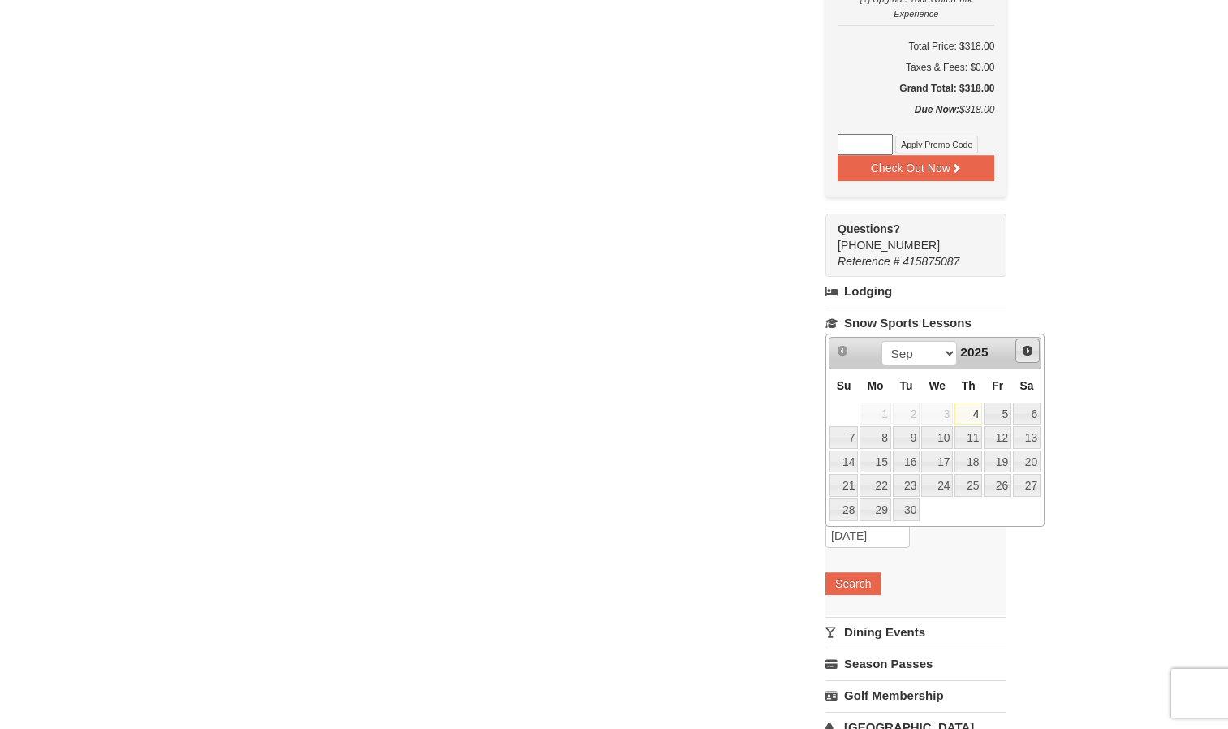
click at [1025, 351] on span "Next" at bounding box center [1027, 350] width 13 height 13
click at [971, 477] on link "25" at bounding box center [969, 485] width 28 height 23
type input "[DATE]"
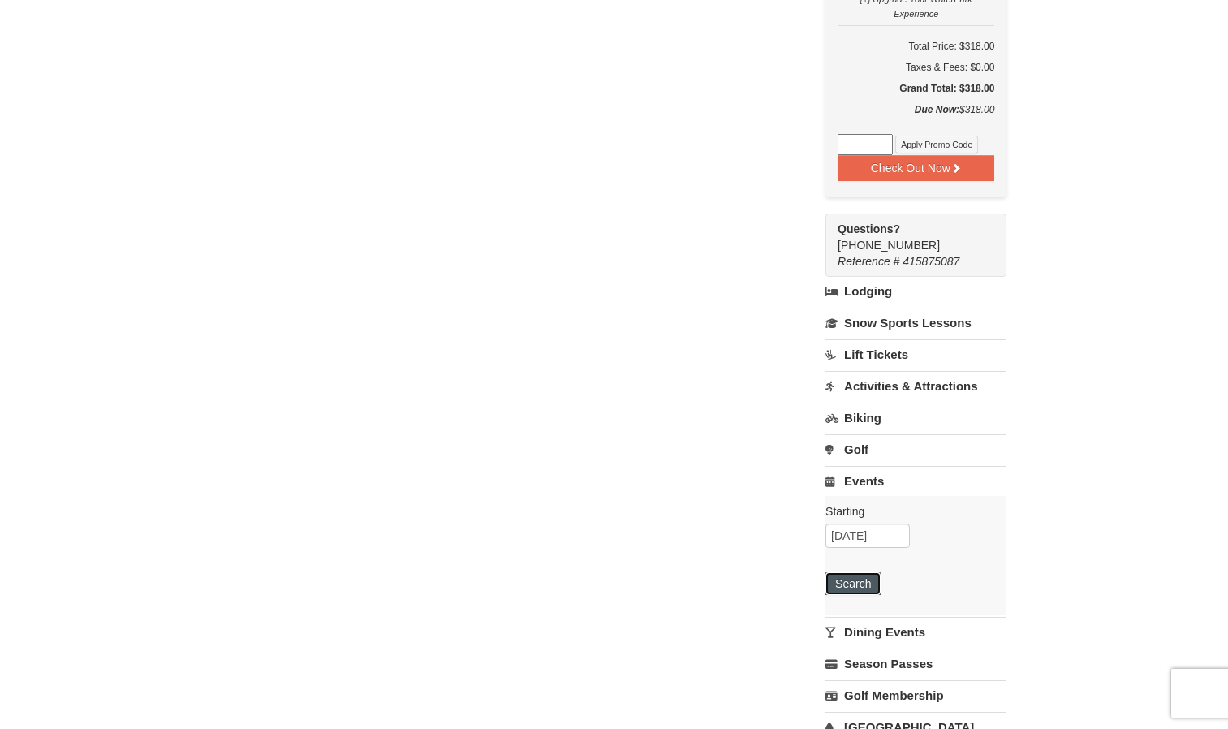
click at [857, 586] on button "Search" at bounding box center [853, 583] width 55 height 23
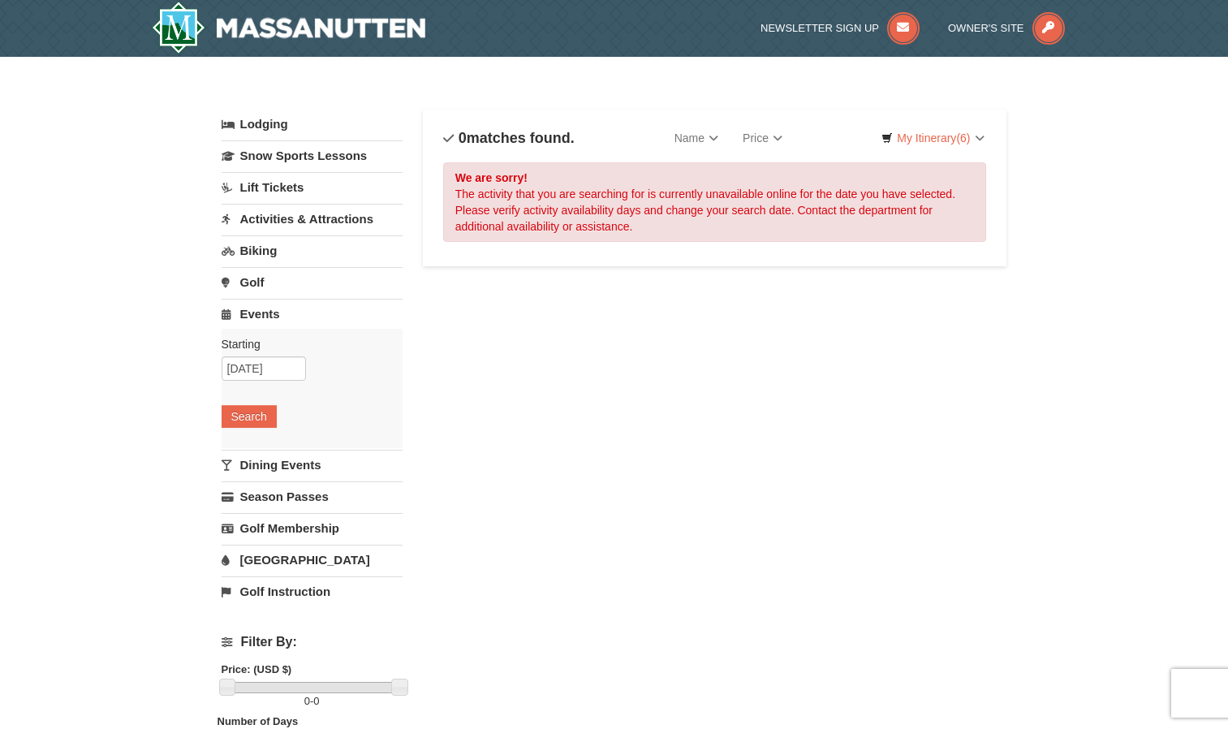
click at [264, 468] on link "Dining Events" at bounding box center [312, 465] width 181 height 30
click at [250, 452] on button "Search" at bounding box center [249, 448] width 55 height 23
